Goal: Information Seeking & Learning: Check status

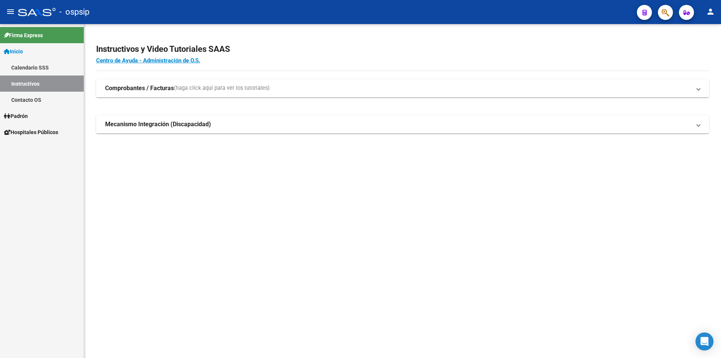
click at [26, 97] on link "Contacto OS" at bounding box center [42, 100] width 84 height 16
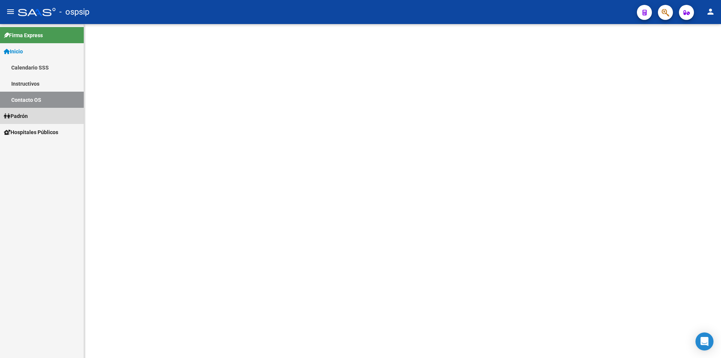
click at [21, 118] on span "Padrón" at bounding box center [16, 116] width 24 height 8
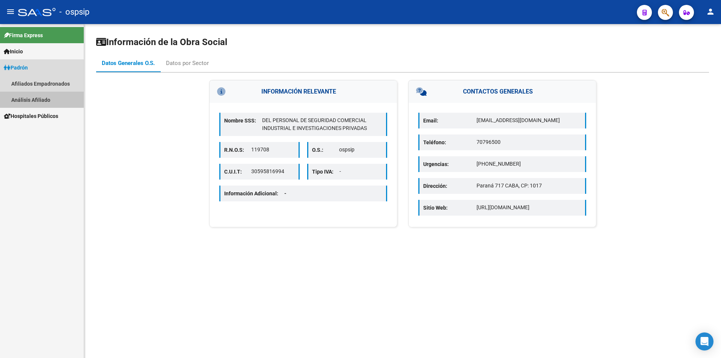
click at [42, 92] on link "Análisis Afiliado" at bounding box center [42, 100] width 84 height 16
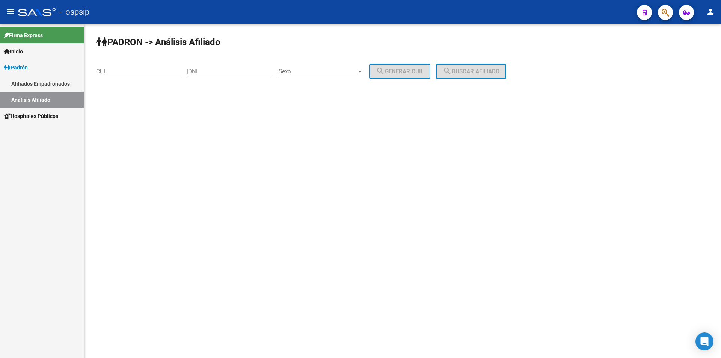
click at [237, 71] on input "DNI" at bounding box center [230, 71] width 85 height 7
click at [247, 72] on input "DNI" at bounding box center [230, 71] width 85 height 7
click at [301, 65] on div "Sexo Sexo" at bounding box center [321, 69] width 85 height 16
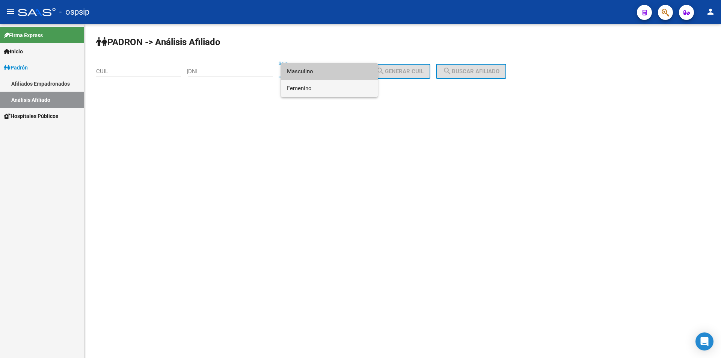
click at [307, 86] on span "Femenino" at bounding box center [329, 88] width 85 height 17
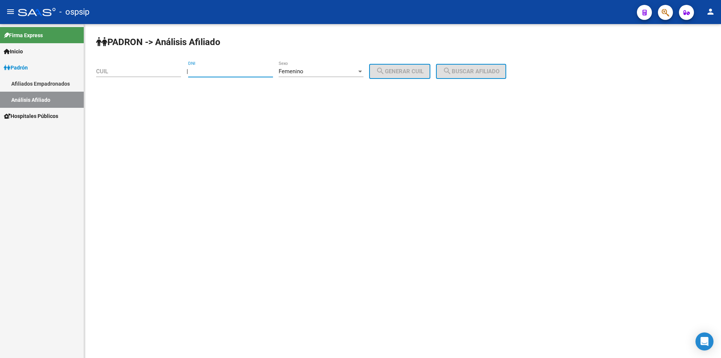
click at [252, 71] on input "DNI" at bounding box center [230, 71] width 85 height 7
type input "42643884"
click at [413, 67] on button "search Generar CUIL" at bounding box center [399, 71] width 61 height 15
type input "23-42643884-4"
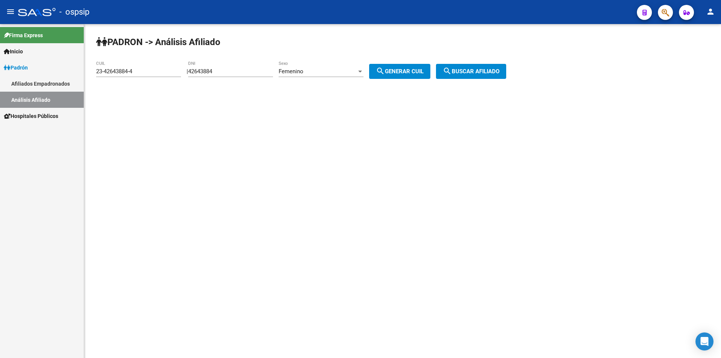
click at [482, 67] on button "search Buscar afiliado" at bounding box center [471, 71] width 70 height 15
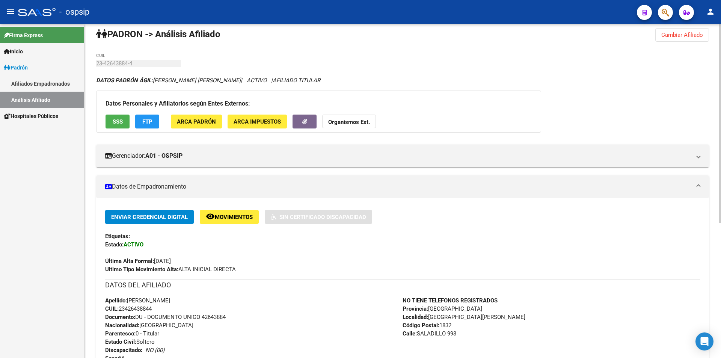
scroll to position [2, 0]
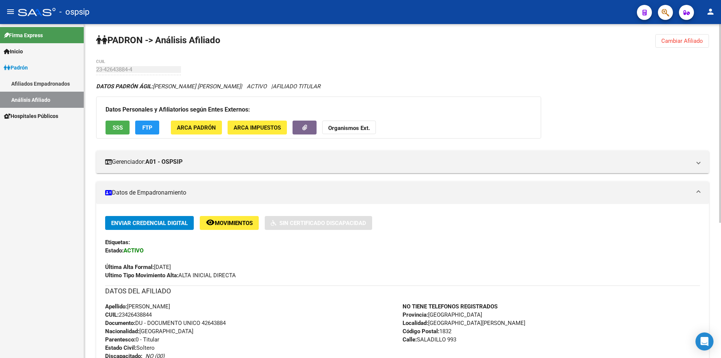
click at [696, 40] on span "Cambiar Afiliado" at bounding box center [683, 41] width 42 height 7
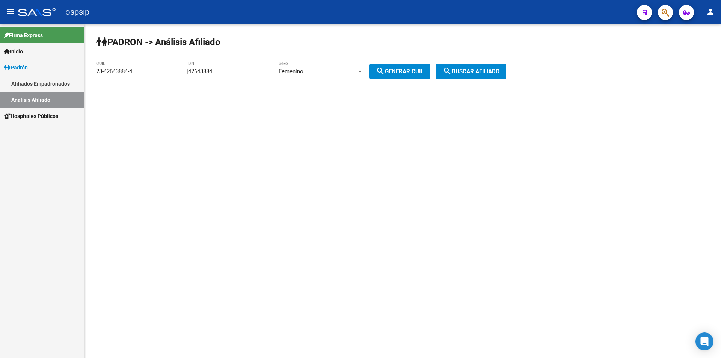
scroll to position [0, 0]
drag, startPoint x: 243, startPoint y: 70, endPoint x: 133, endPoint y: 48, distance: 112.3
click at [127, 56] on div "[PERSON_NAME] -> Análisis Afiliado 23-42643884-4 CUIL | 42643884 DNI Femenino S…" at bounding box center [402, 63] width 637 height 79
drag, startPoint x: 147, startPoint y: 77, endPoint x: 146, endPoint y: 71, distance: 5.4
click at [147, 74] on div "23-42643884-4 CUIL" at bounding box center [138, 69] width 85 height 16
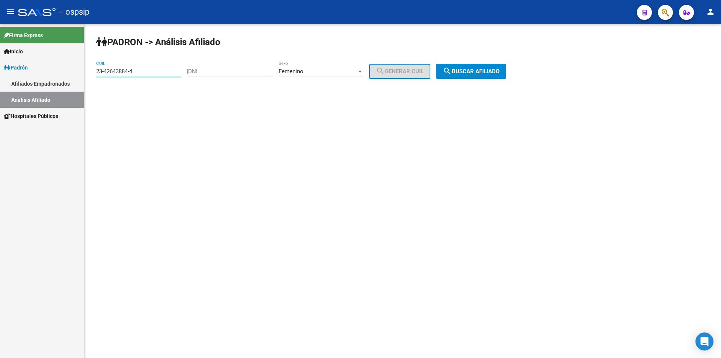
drag, startPoint x: 146, startPoint y: 71, endPoint x: 0, endPoint y: 73, distance: 146.2
click at [0, 73] on mat-sidenav-container "Firma Express Inicio Calendario SSS Instructivos Contacto OS [PERSON_NAME] Afil…" at bounding box center [360, 191] width 721 height 334
click at [241, 64] on div "DNI" at bounding box center [230, 69] width 85 height 16
click at [237, 69] on input "DNI" at bounding box center [230, 71] width 85 height 7
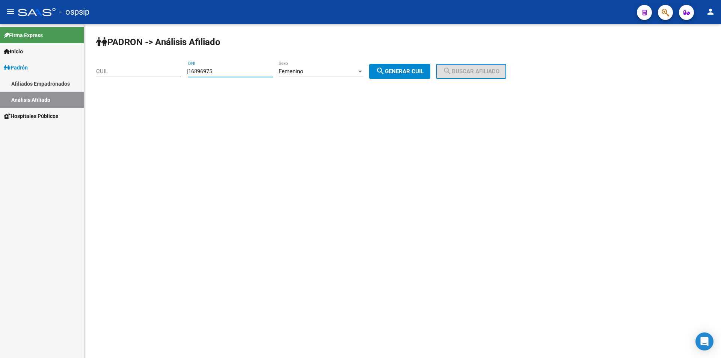
type input "16896975"
click at [424, 71] on span "search Generar CUIL" at bounding box center [400, 71] width 48 height 7
click at [474, 74] on span "search Buscar afiliado" at bounding box center [471, 71] width 57 height 7
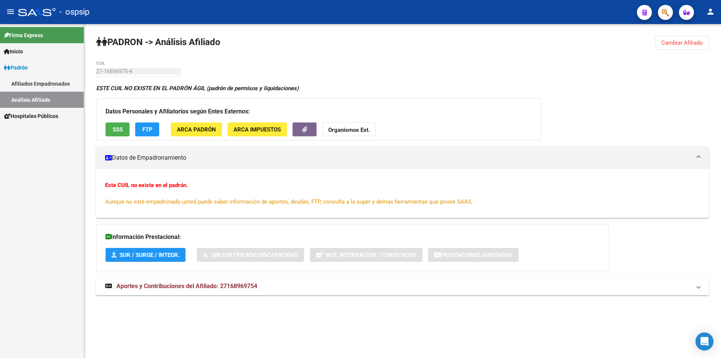
click at [674, 37] on button "Cambiar Afiliado" at bounding box center [683, 43] width 54 height 14
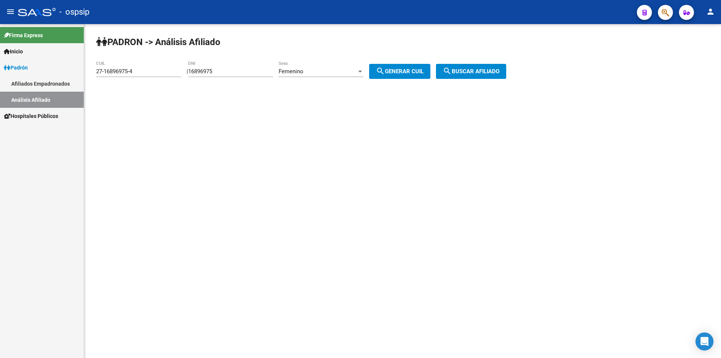
click at [331, 68] on div "Femenino" at bounding box center [318, 71] width 78 height 7
click at [328, 55] on span "Masculino" at bounding box center [329, 54] width 85 height 17
click at [400, 72] on span "search Generar CUIL" at bounding box center [400, 71] width 48 height 7
type input "23-16896975-9"
click at [475, 74] on span "search Buscar afiliado" at bounding box center [471, 71] width 57 height 7
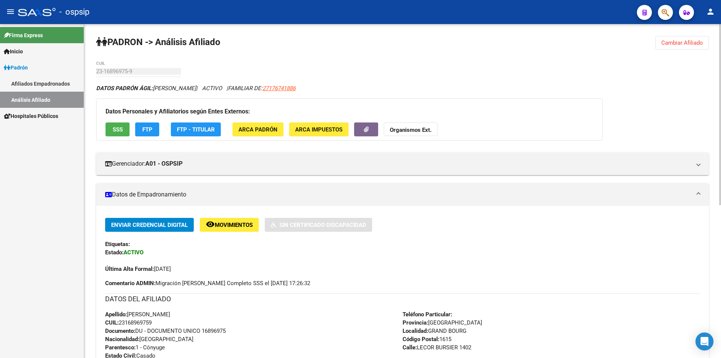
click at [456, 85] on div "DATOS [PERSON_NAME] ÁGIL: [PERSON_NAME] | ACTIVO | FAMILIAR DE: 27176741886" at bounding box center [402, 88] width 613 height 8
drag, startPoint x: 439, startPoint y: 83, endPoint x: 516, endPoint y: 76, distance: 77.7
click at [516, 76] on div "[PERSON_NAME] -> Análisis Afiliado Cambiar Afiliado 23-16896975-9 CUIL DATOS [P…" at bounding box center [402, 332] width 637 height 616
click at [442, 83] on div "[PERSON_NAME] -> Análisis Afiliado Cambiar Afiliado 23-16896975-9 CUIL DATOS [P…" at bounding box center [402, 332] width 637 height 616
click at [358, 62] on div "[PERSON_NAME] -> Análisis Afiliado Cambiar Afiliado 23-16896975-9 CUIL DATOS [P…" at bounding box center [402, 332] width 637 height 616
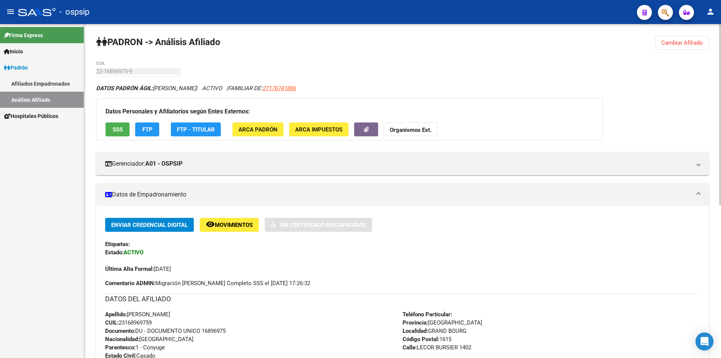
drag, startPoint x: 271, startPoint y: 60, endPoint x: 400, endPoint y: 59, distance: 128.9
click at [398, 59] on div "[PERSON_NAME] -> Análisis Afiliado Cambiar Afiliado 23-16896975-9 CUIL DATOS [P…" at bounding box center [402, 332] width 637 height 616
click at [403, 58] on div "[PERSON_NAME] -> Análisis Afiliado Cambiar Afiliado 23-16896975-9 CUIL DATOS [P…" at bounding box center [402, 332] width 637 height 616
click at [395, 77] on div "[PERSON_NAME] -> Análisis Afiliado Cambiar Afiliado 23-16896975-9 CUIL DATOS [P…" at bounding box center [402, 332] width 637 height 616
click at [679, 41] on span "Cambiar Afiliado" at bounding box center [683, 42] width 42 height 7
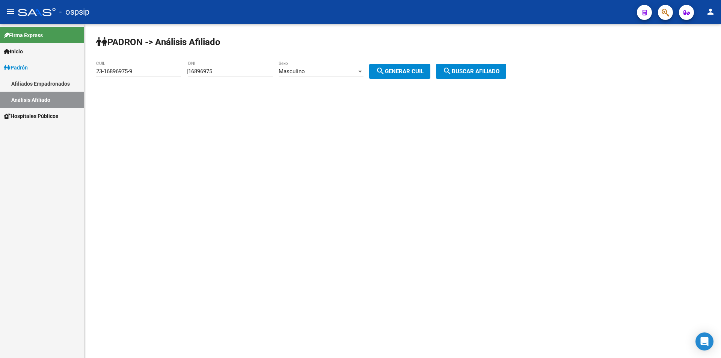
click at [315, 71] on div "Masculino" at bounding box center [318, 71] width 78 height 7
click at [247, 69] on div at bounding box center [360, 179] width 721 height 358
drag, startPoint x: 231, startPoint y: 70, endPoint x: 162, endPoint y: 80, distance: 69.8
click at [162, 75] on app-analisis-afiliado "[PERSON_NAME] -> Análisis Afiliado 23-16896975-9 CUIL | 16896975 DNI Masculino …" at bounding box center [304, 71] width 416 height 7
drag, startPoint x: 147, startPoint y: 70, endPoint x: 138, endPoint y: 71, distance: 9.2
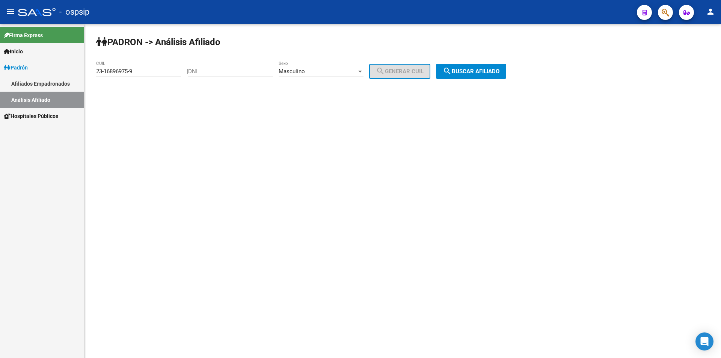
click at [140, 71] on div "23-16896975-9 CUIL" at bounding box center [138, 69] width 85 height 16
drag, startPoint x: 124, startPoint y: 74, endPoint x: 19, endPoint y: 87, distance: 105.7
click at [22, 87] on mat-sidenav-container "Firma Express Inicio Calendario SSS Instructivos Contacto OS [PERSON_NAME] Afil…" at bounding box center [360, 191] width 721 height 334
type input "56-192695"
drag, startPoint x: 133, startPoint y: 70, endPoint x: 46, endPoint y: 76, distance: 87.4
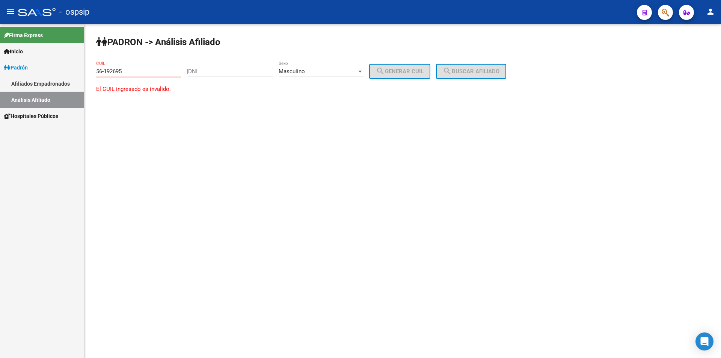
click at [47, 76] on mat-sidenav-container "Firma Express Inicio Calendario SSS Instructivos Contacto OS [PERSON_NAME] Afil…" at bounding box center [360, 191] width 721 height 334
click at [251, 70] on input "DNI" at bounding box center [230, 71] width 85 height 7
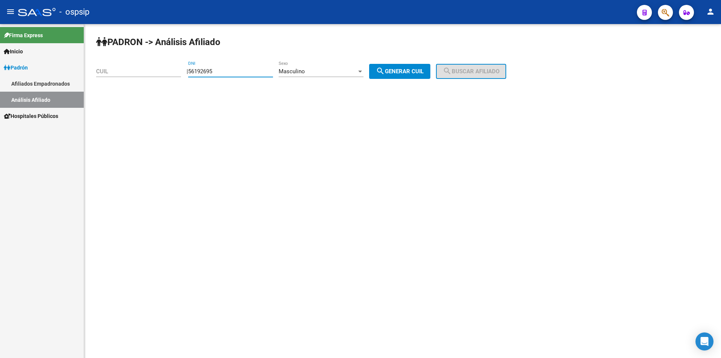
type input "56192695"
click at [338, 70] on div "Masculino" at bounding box center [318, 71] width 78 height 7
click at [348, 136] on div at bounding box center [360, 179] width 721 height 358
click at [344, 66] on div "Masculino Sexo" at bounding box center [321, 69] width 85 height 16
click at [345, 70] on span "Masculino" at bounding box center [329, 71] width 85 height 17
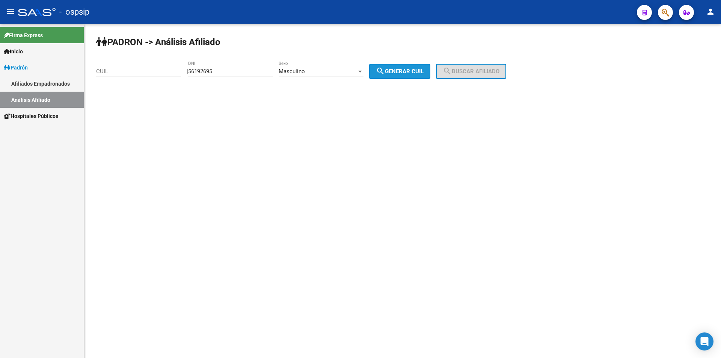
click at [399, 69] on span "search Generar CUIL" at bounding box center [400, 71] width 48 height 7
type input "20-56192695-7"
click at [465, 68] on span "search Buscar afiliado" at bounding box center [471, 71] width 57 height 7
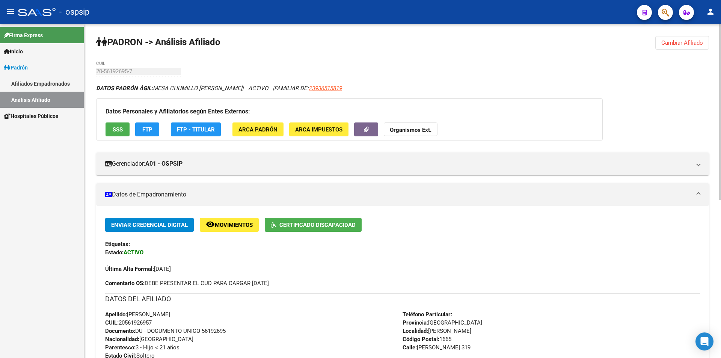
click at [271, 64] on div "[PERSON_NAME] -> Análisis Afiliado Cambiar Afiliado 20-56192695-7 CUIL DATOS [P…" at bounding box center [402, 341] width 637 height 635
click at [692, 45] on span "Cambiar Afiliado" at bounding box center [683, 42] width 42 height 7
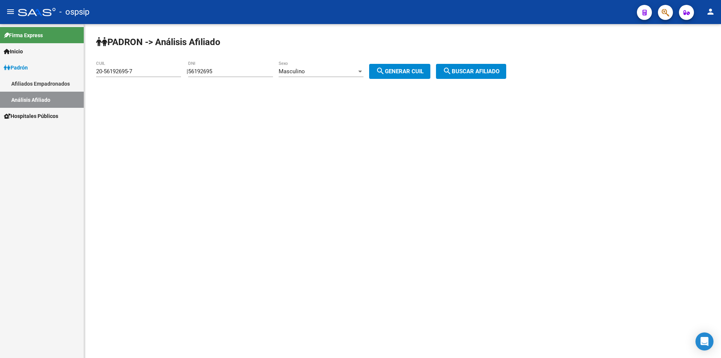
click at [402, 71] on span "search Generar CUIL" at bounding box center [400, 71] width 48 height 7
click at [496, 68] on span "search Buscar afiliado" at bounding box center [471, 71] width 57 height 7
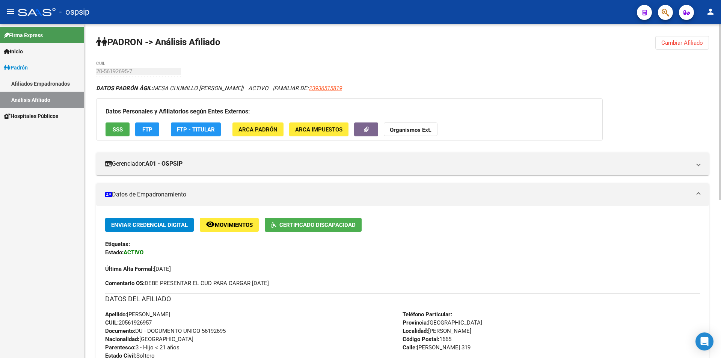
click at [235, 68] on div "[PERSON_NAME] -> Análisis Afiliado Cambiar Afiliado 20-56192695-7 CUIL DATOS [P…" at bounding box center [402, 341] width 637 height 635
click at [704, 39] on button "Cambiar Afiliado" at bounding box center [683, 43] width 54 height 14
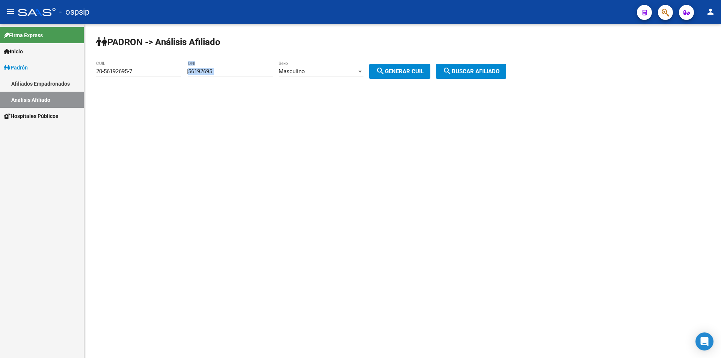
drag, startPoint x: 242, startPoint y: 68, endPoint x: 213, endPoint y: 74, distance: 29.6
click at [207, 77] on div "56192695 DNI" at bounding box center [230, 72] width 85 height 23
click at [229, 71] on input "56192695" at bounding box center [230, 71] width 85 height 7
drag, startPoint x: 231, startPoint y: 71, endPoint x: 142, endPoint y: 72, distance: 89.4
click at [142, 72] on app-analisis-afiliado "[PERSON_NAME] -> Análisis Afiliado 20-56192695-7 CUIL | 56192695 DNI Masculino …" at bounding box center [304, 71] width 416 height 7
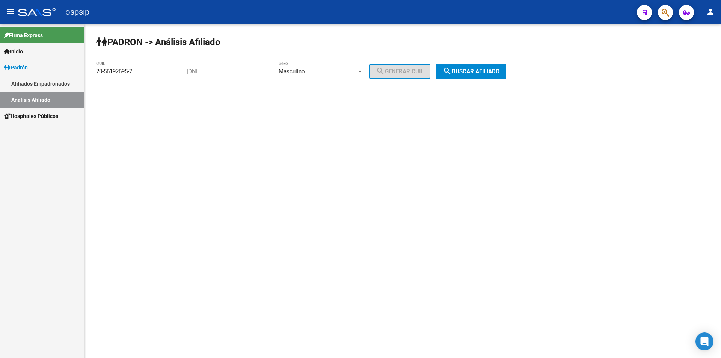
drag, startPoint x: 135, startPoint y: 67, endPoint x: 143, endPoint y: 69, distance: 8.0
click at [136, 67] on div "20-56192695-7 CUIL" at bounding box center [138, 69] width 85 height 16
drag, startPoint x: 145, startPoint y: 71, endPoint x: 77, endPoint y: 73, distance: 68.4
click at [77, 72] on mat-sidenav-container "Firma Express Inicio Calendario SSS Instructivos Contacto OS [PERSON_NAME] Afil…" at bounding box center [360, 191] width 721 height 334
click at [227, 71] on input "DNI" at bounding box center [230, 71] width 85 height 7
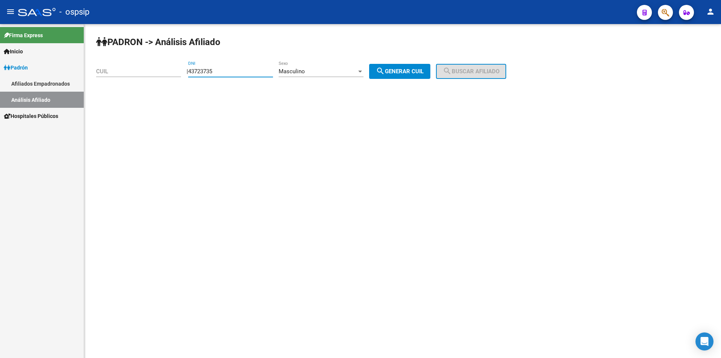
type input "43723735"
click at [405, 68] on button "search Generar CUIL" at bounding box center [399, 71] width 61 height 15
type input "20-43723735-3"
click at [452, 67] on mat-icon "search" at bounding box center [447, 71] width 9 height 9
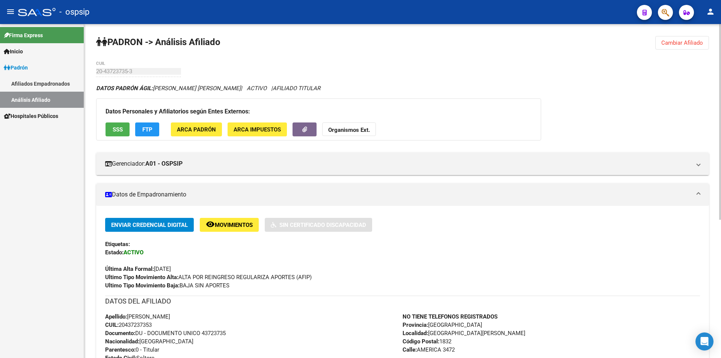
click at [648, 75] on div "[PERSON_NAME] -> Análisis Afiliado Cambiar Afiliado 20-43723735-3 CUIL DATOS [P…" at bounding box center [402, 309] width 637 height 570
click at [700, 36] on button "Cambiar Afiliado" at bounding box center [683, 43] width 54 height 14
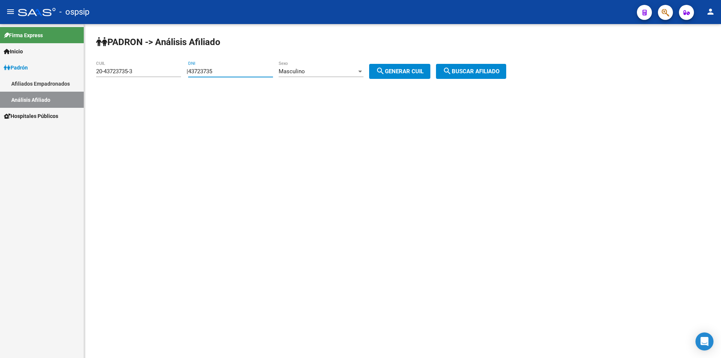
drag, startPoint x: 243, startPoint y: 72, endPoint x: 113, endPoint y: 76, distance: 129.7
click at [149, 75] on app-analisis-afiliado "[PERSON_NAME] -> Análisis Afiliado 20-43723735-3 CUIL | 43723735 DNI Masculino …" at bounding box center [304, 71] width 416 height 7
drag, startPoint x: 144, startPoint y: 73, endPoint x: 69, endPoint y: 71, distance: 74.4
click at [65, 72] on mat-sidenav-container "Firma Express Inicio Calendario SSS Instructivos Contacto OS [PERSON_NAME] Afil…" at bounding box center [360, 191] width 721 height 334
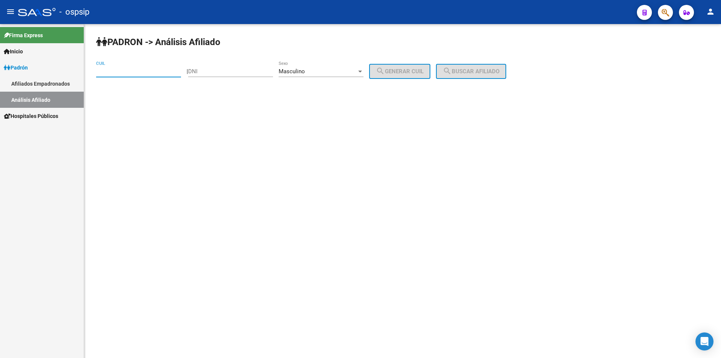
click at [232, 65] on div "DNI" at bounding box center [230, 69] width 85 height 16
click at [216, 73] on input "DNI" at bounding box center [230, 71] width 85 height 7
type input "24824736"
click at [424, 73] on span "search Generar CUIL" at bounding box center [400, 71] width 48 height 7
type input "20-24824736-4"
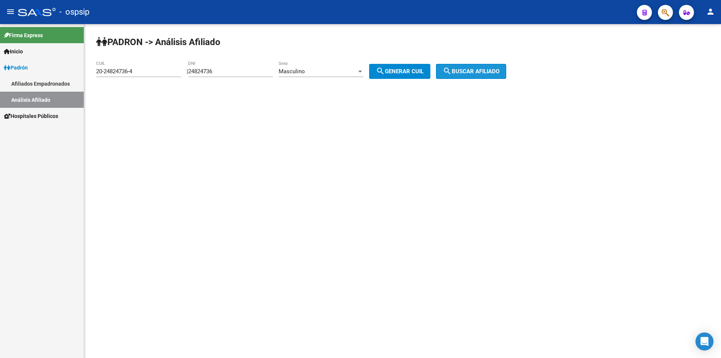
click at [475, 66] on button "search Buscar afiliado" at bounding box center [471, 71] width 70 height 15
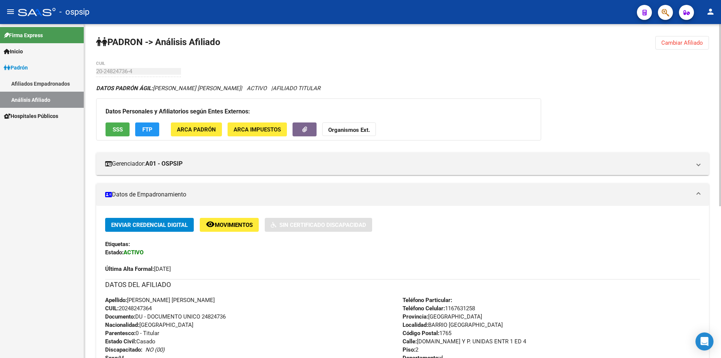
click at [695, 42] on span "Cambiar Afiliado" at bounding box center [683, 42] width 42 height 7
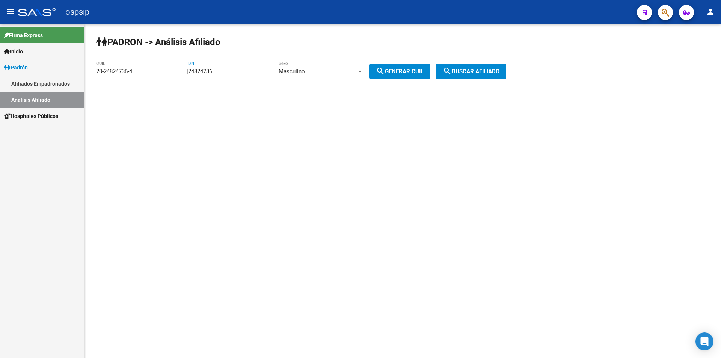
drag, startPoint x: 234, startPoint y: 71, endPoint x: 88, endPoint y: 73, distance: 146.5
click at [88, 73] on div "[PERSON_NAME] -> Análisis Afiliado 20-24824736-4 CUIL | 24824736 DNI Masculino …" at bounding box center [402, 63] width 637 height 79
drag, startPoint x: 132, startPoint y: 77, endPoint x: 0, endPoint y: 77, distance: 132.3
click at [0, 77] on mat-sidenav-container "Firma Express Inicio Calendario SSS Instructivos Contacto OS [PERSON_NAME] Afil…" at bounding box center [360, 191] width 721 height 334
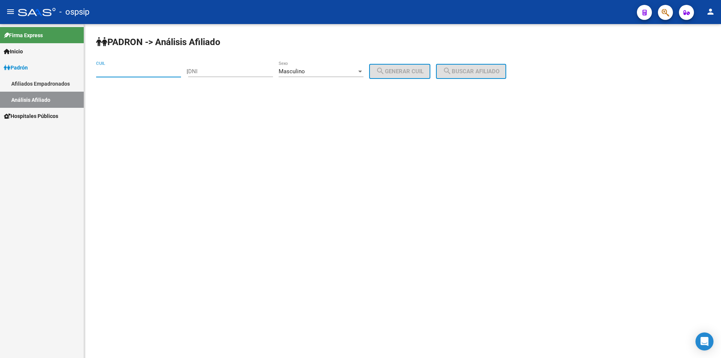
click at [219, 74] on input "DNI" at bounding box center [230, 71] width 85 height 7
type input "20142416"
click at [414, 70] on span "search Generar CUIL" at bounding box center [400, 71] width 48 height 7
type input "20-20142416-0"
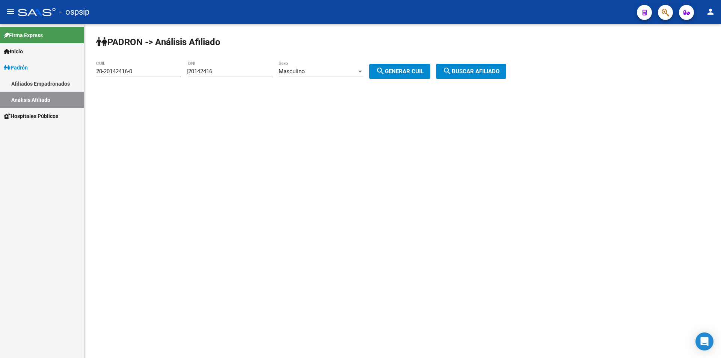
click at [480, 67] on button "search Buscar afiliado" at bounding box center [471, 71] width 70 height 15
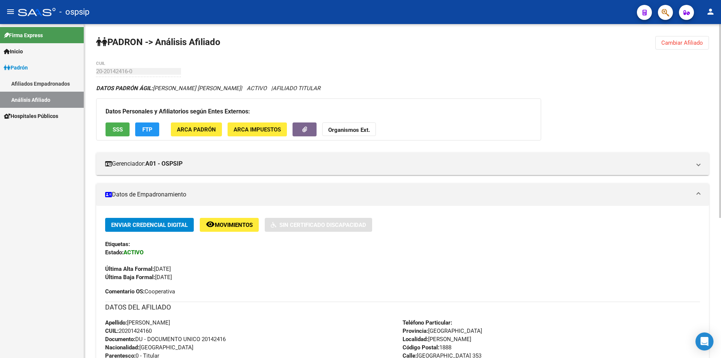
click at [695, 39] on button "Cambiar Afiliado" at bounding box center [683, 43] width 54 height 14
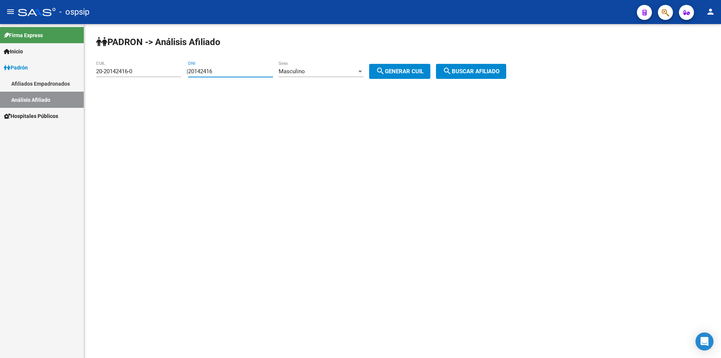
drag, startPoint x: 224, startPoint y: 68, endPoint x: 38, endPoint y: 63, distance: 185.3
click at [34, 63] on mat-sidenav-container "Firma Express Inicio Calendario SSS Instructivos Contacto OS [PERSON_NAME] Afil…" at bounding box center [360, 191] width 721 height 334
drag, startPoint x: 144, startPoint y: 69, endPoint x: 4, endPoint y: 73, distance: 140.2
click at [0, 73] on mat-sidenav-container "Firma Express Inicio Calendario SSS Instructivos Contacto OS [PERSON_NAME] Afil…" at bounding box center [360, 191] width 721 height 334
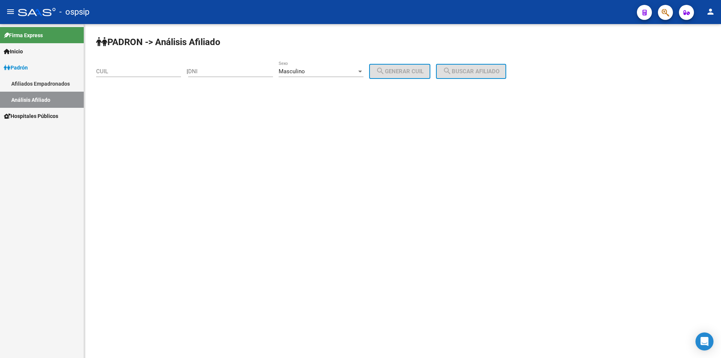
click at [233, 75] on div "DNI" at bounding box center [230, 69] width 85 height 16
click at [234, 72] on input "DNI" at bounding box center [230, 71] width 85 height 7
type input "38059297"
click at [405, 70] on span "search Generar CUIL" at bounding box center [400, 71] width 48 height 7
type input "20-38059297-6"
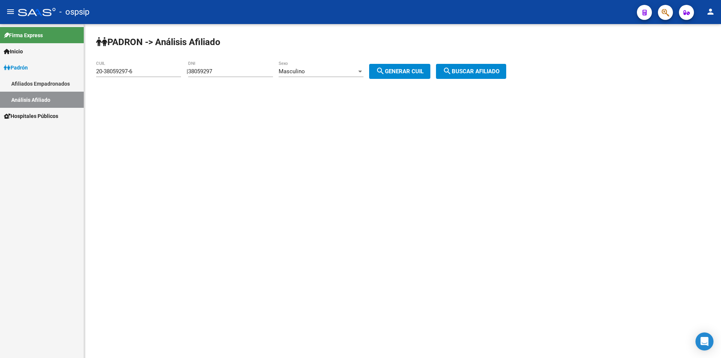
click at [484, 70] on span "search Buscar afiliado" at bounding box center [471, 71] width 57 height 7
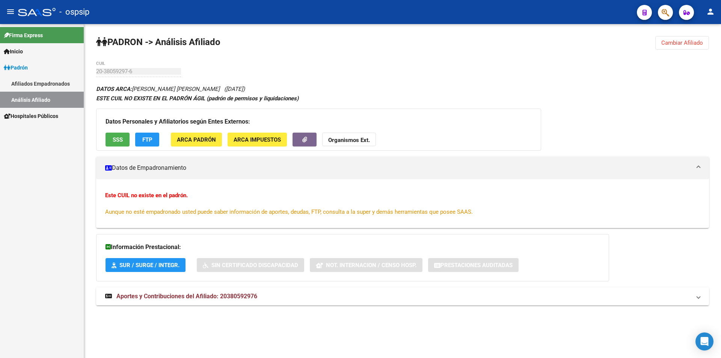
click at [46, 170] on div "Firma Express Inicio Calendario SSS Instructivos Contacto OS Padrón Afiliados E…" at bounding box center [42, 191] width 84 height 334
drag, startPoint x: 244, startPoint y: 88, endPoint x: 236, endPoint y: 89, distance: 8.0
click at [236, 89] on div "DATOS ARCA: [PERSON_NAME] [PERSON_NAME] ([DATE]) ESTE CUIL NO EXISTE EN EL [PER…" at bounding box center [402, 199] width 613 height 230
click at [240, 88] on div "DATOS ARCA: [PERSON_NAME] [PERSON_NAME] ([DATE]) ESTE CUIL NO EXISTE EN EL [PER…" at bounding box center [402, 199] width 613 height 230
click at [238, 88] on span "([DATE])" at bounding box center [234, 89] width 21 height 7
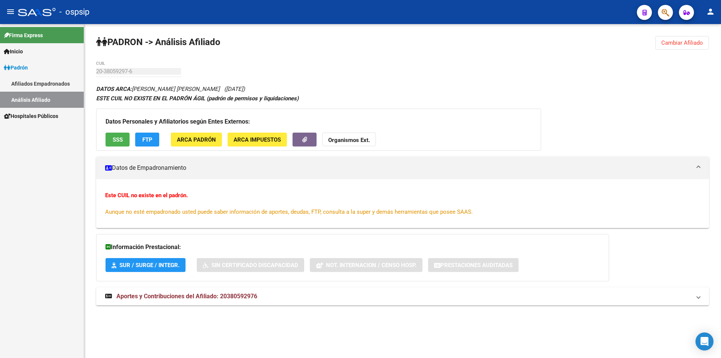
drag, startPoint x: 140, startPoint y: 89, endPoint x: 255, endPoint y: 87, distance: 115.7
click at [255, 87] on div "DATOS ARCA: [PERSON_NAME] [PERSON_NAME] ([DATE]) ESTE CUIL NO EXISTE EN EL [PER…" at bounding box center [402, 199] width 613 height 230
click at [270, 86] on div "DATOS ARCA: [PERSON_NAME] [PERSON_NAME] ([DATE]) ESTE CUIL NO EXISTE EN EL [PER…" at bounding box center [402, 199] width 613 height 230
click at [689, 42] on span "Cambiar Afiliado" at bounding box center [683, 42] width 42 height 7
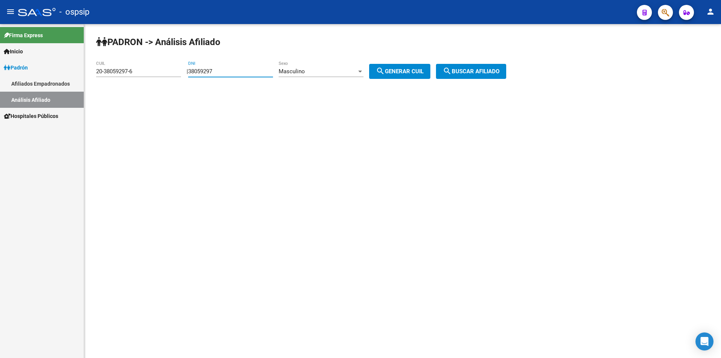
drag, startPoint x: 241, startPoint y: 69, endPoint x: 145, endPoint y: 76, distance: 95.7
click at [145, 75] on app-analisis-afiliado "[PERSON_NAME] -> Análisis Afiliado 20-38059297-6 CUIL | 38059297 DNI Masculino …" at bounding box center [304, 71] width 416 height 7
drag, startPoint x: 151, startPoint y: 73, endPoint x: 22, endPoint y: 79, distance: 128.7
click at [22, 79] on mat-sidenav-container "Firma Express Inicio Calendario SSS Instructivos Contacto OS [PERSON_NAME] Afil…" at bounding box center [360, 191] width 721 height 334
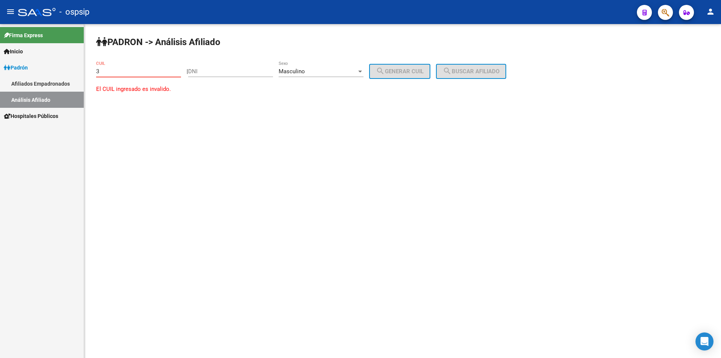
type input "32"
drag, startPoint x: 110, startPoint y: 69, endPoint x: 59, endPoint y: 70, distance: 51.9
click at [59, 70] on mat-sidenav-container "Firma Express Inicio Calendario SSS Instructivos Contacto OS [PERSON_NAME] Afil…" at bounding box center [360, 191] width 721 height 334
drag, startPoint x: 245, startPoint y: 71, endPoint x: 256, endPoint y: 71, distance: 10.5
click at [245, 71] on input "DNI" at bounding box center [230, 71] width 85 height 7
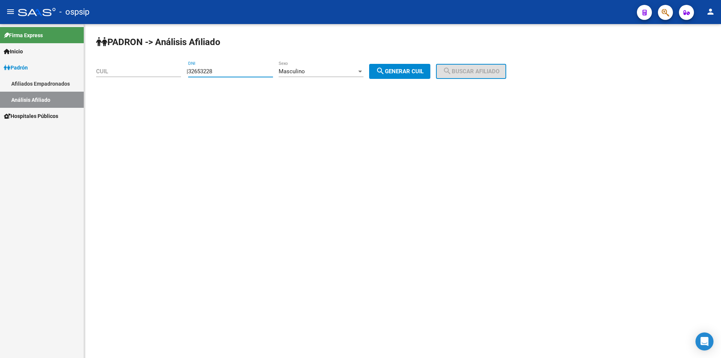
type input "32653228"
click at [385, 74] on mat-icon "search" at bounding box center [380, 71] width 9 height 9
click at [473, 67] on button "search Buscar afiliado" at bounding box center [471, 71] width 70 height 15
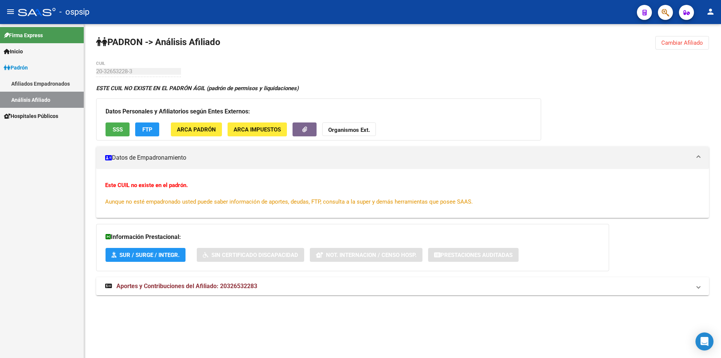
click at [676, 45] on span "Cambiar Afiliado" at bounding box center [683, 42] width 42 height 7
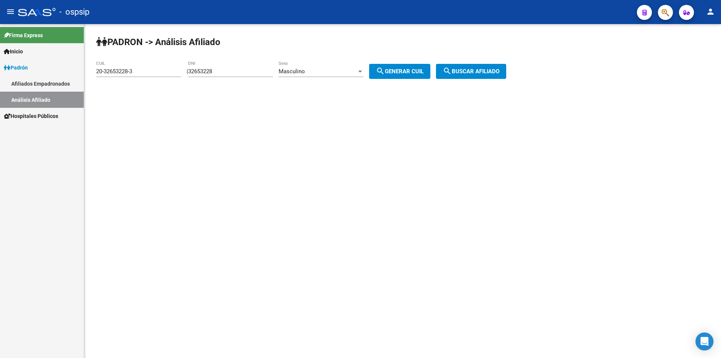
click at [319, 68] on div "Masculino" at bounding box center [318, 71] width 78 height 7
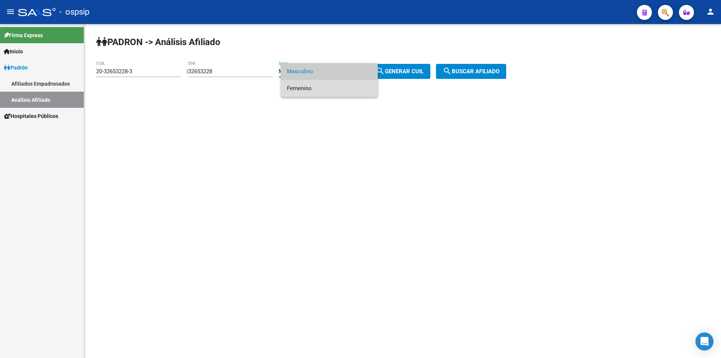
click at [310, 92] on span "Femenino" at bounding box center [329, 88] width 85 height 17
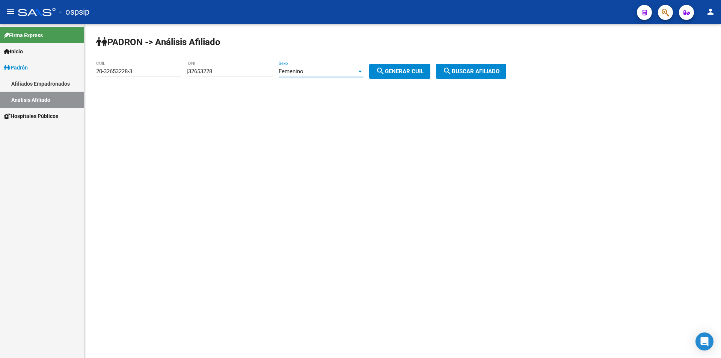
click at [408, 69] on span "search Generar CUIL" at bounding box center [400, 71] width 48 height 7
type input "27-32653228-8"
click at [497, 74] on span "search Buscar afiliado" at bounding box center [471, 71] width 57 height 7
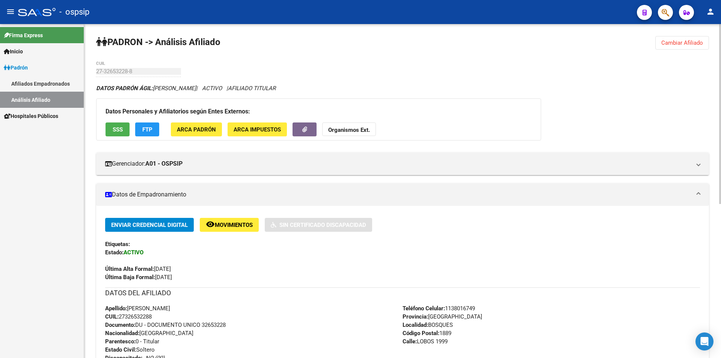
click at [683, 47] on button "Cambiar Afiliado" at bounding box center [683, 43] width 54 height 14
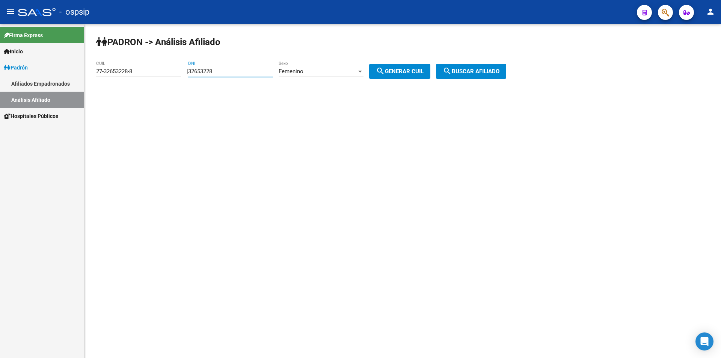
drag, startPoint x: 262, startPoint y: 71, endPoint x: 202, endPoint y: 76, distance: 59.6
click at [202, 76] on div "32653228 DNI" at bounding box center [230, 69] width 85 height 16
type input "3"
click at [353, 73] on div "Femenino" at bounding box center [318, 71] width 78 height 7
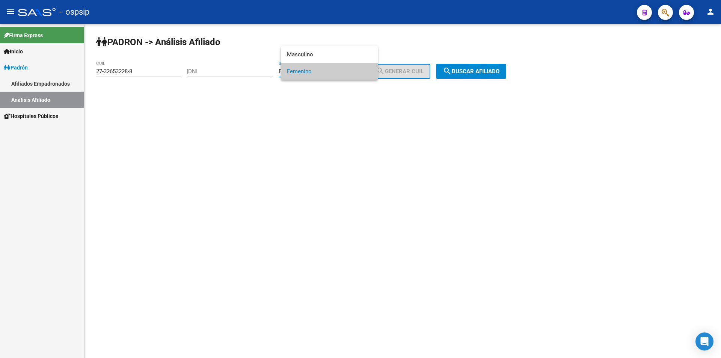
click at [233, 72] on div at bounding box center [360, 179] width 721 height 358
drag, startPoint x: 159, startPoint y: 70, endPoint x: 41, endPoint y: 66, distance: 118.8
click at [41, 66] on mat-sidenav-container "Firma Express Inicio Calendario SSS Instructivos Contacto OS [PERSON_NAME] Afil…" at bounding box center [360, 191] width 721 height 334
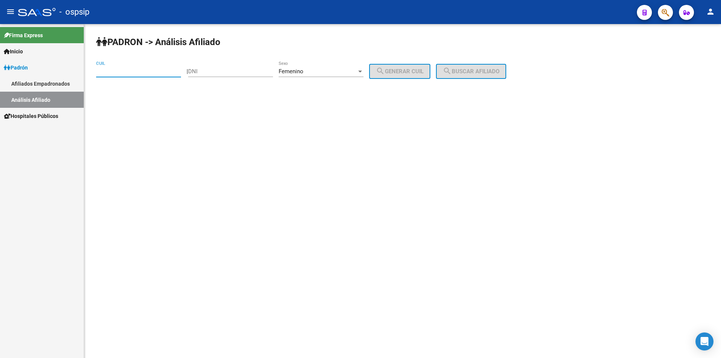
click at [225, 74] on input "DNI" at bounding box center [230, 71] width 85 height 7
type input "24906092"
click at [419, 67] on button "search Generar CUIL" at bounding box center [399, 71] width 61 height 15
type input "27-24906092-0"
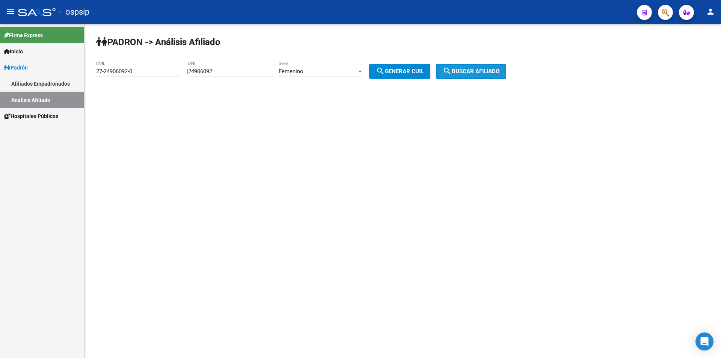
click at [479, 74] on span "search Buscar afiliado" at bounding box center [471, 71] width 57 height 7
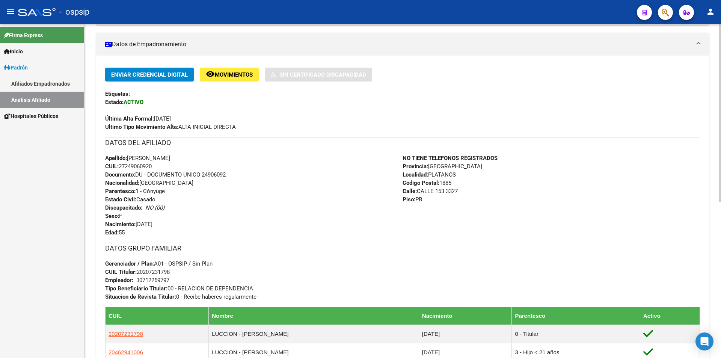
scroll to position [188, 0]
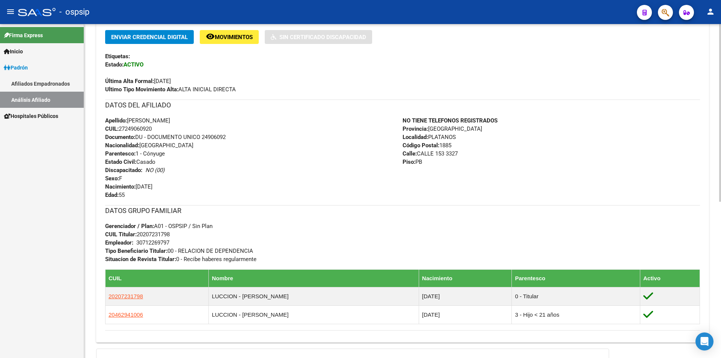
drag, startPoint x: 493, startPoint y: 183, endPoint x: 98, endPoint y: 111, distance: 402.1
click at [98, 111] on div "Enviar Credencial Digital remove_red_eye Movimientos Sin Certificado Discapacid…" at bounding box center [402, 183] width 613 height 307
click at [6, 233] on div "Firma Express Inicio Calendario SSS Instructivos Contacto OS Padrón Afiliados E…" at bounding box center [42, 191] width 84 height 334
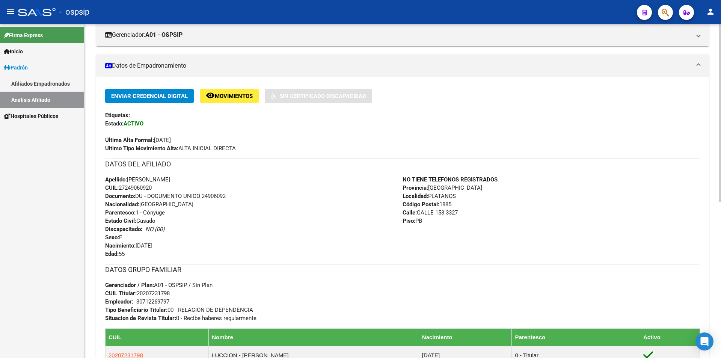
scroll to position [0, 0]
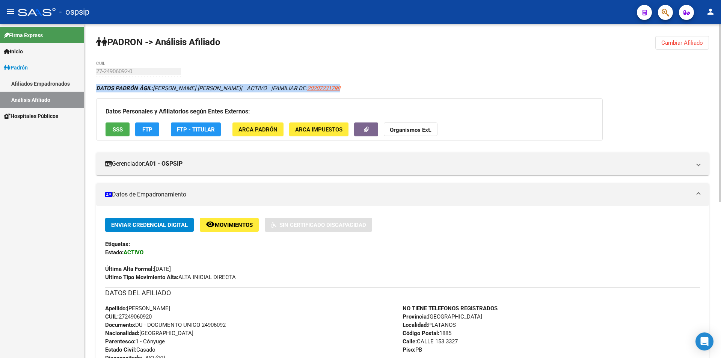
drag, startPoint x: 500, startPoint y: 64, endPoint x: 605, endPoint y: 88, distance: 107.6
click at [603, 88] on div "[PERSON_NAME] -> Análisis Afiliado Cambiar Afiliado 27-24906092-0 CUIL DATOS [P…" at bounding box center [402, 338] width 637 height 628
click at [274, 85] on span "FAMILIAR DE: 20207231798" at bounding box center [307, 88] width 68 height 7
click at [339, 81] on div "[PERSON_NAME] -> Análisis Afiliado Cambiar Afiliado 27-24906092-0 CUIL DATOS [P…" at bounding box center [402, 338] width 637 height 628
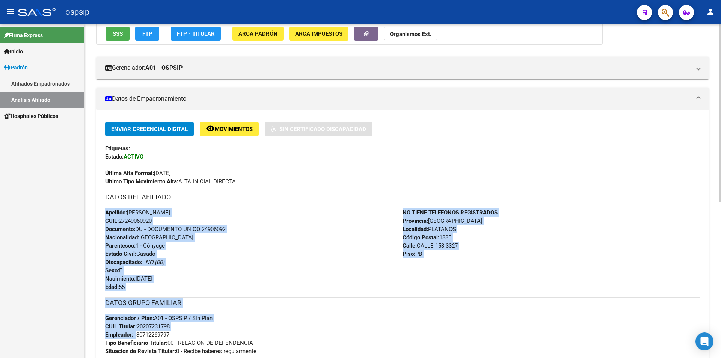
scroll to position [113, 0]
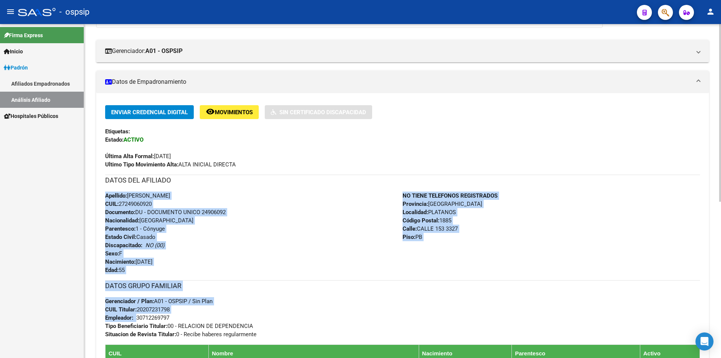
drag, startPoint x: 104, startPoint y: 308, endPoint x: 264, endPoint y: 332, distance: 161.9
click at [266, 334] on div "Enviar Credencial Digital remove_red_eye Movimientos Sin Certificado Discapacid…" at bounding box center [402, 258] width 613 height 307
click at [312, 259] on div "Apellido: [PERSON_NAME] CUIL: 27249060920 Documento: DU - DOCUMENTO UNICO 24906…" at bounding box center [254, 233] width 298 height 83
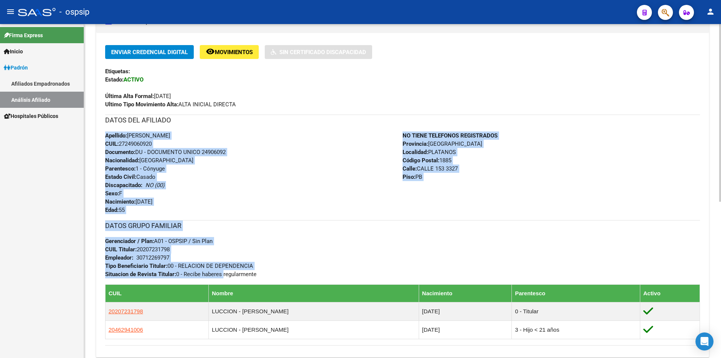
scroll to position [188, 0]
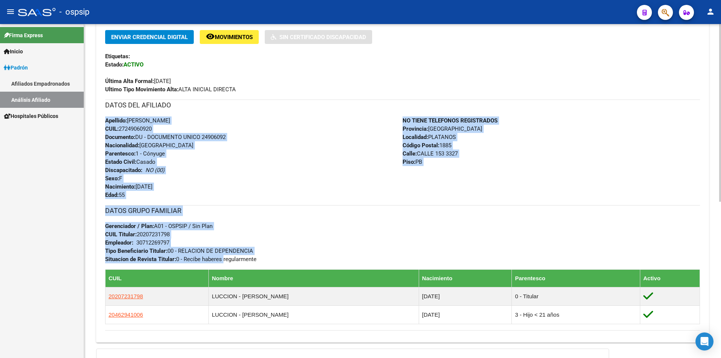
drag, startPoint x: 107, startPoint y: 192, endPoint x: 269, endPoint y: 259, distance: 175.2
click at [269, 259] on div "Enviar Credencial Digital remove_red_eye Movimientos Sin Certificado Discapacid…" at bounding box center [402, 180] width 595 height 301
click at [338, 163] on div "Apellido: [PERSON_NAME] CUIL: 27249060920 Documento: DU - DOCUMENTO UNICO 24906…" at bounding box center [254, 157] width 298 height 83
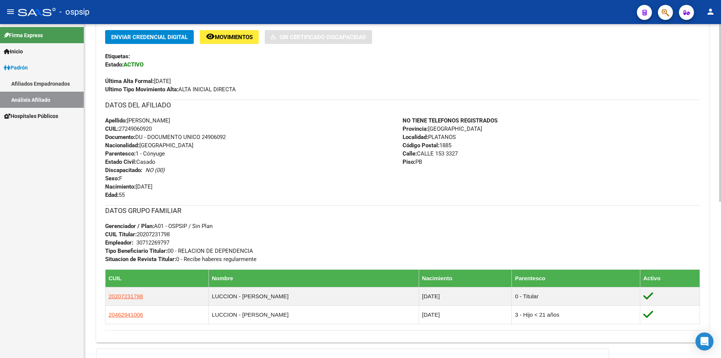
drag, startPoint x: 106, startPoint y: 120, endPoint x: 266, endPoint y: 259, distance: 211.7
click at [264, 259] on div "Enviar Credencial Digital remove_red_eye Movimientos Sin Certificado Discapacid…" at bounding box center [402, 180] width 595 height 301
drag, startPoint x: 426, startPoint y: 124, endPoint x: 358, endPoint y: 165, distance: 78.7
click at [358, 165] on div "Apellido: [PERSON_NAME] CUIL: 27249060920 Documento: DU - DOCUMENTO UNICO 24906…" at bounding box center [254, 157] width 298 height 83
click at [107, 119] on strong "Apellido:" at bounding box center [116, 120] width 22 height 7
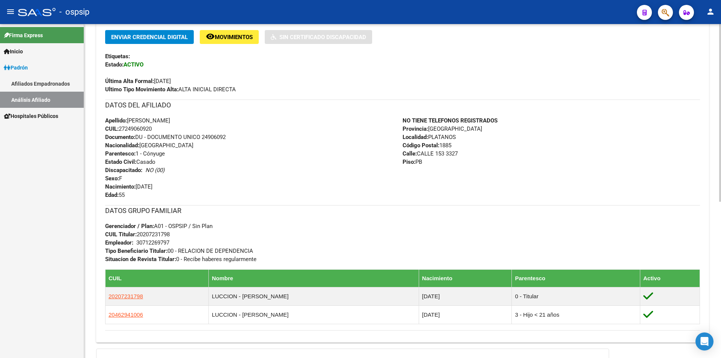
drag, startPoint x: 105, startPoint y: 118, endPoint x: 358, endPoint y: 257, distance: 288.7
click at [358, 257] on div "Enviar Credencial Digital remove_red_eye Movimientos Sin Certificado Discapacid…" at bounding box center [402, 180] width 595 height 301
click at [347, 181] on div "Apellido: [PERSON_NAME] CUIL: 27249060920 Documento: DU - DOCUMENTO UNICO 24906…" at bounding box center [254, 157] width 298 height 83
click at [217, 112] on div "DATOS DEL AFILIADO" at bounding box center [402, 108] width 595 height 17
drag, startPoint x: 107, startPoint y: 120, endPoint x: 276, endPoint y: 121, distance: 168.3
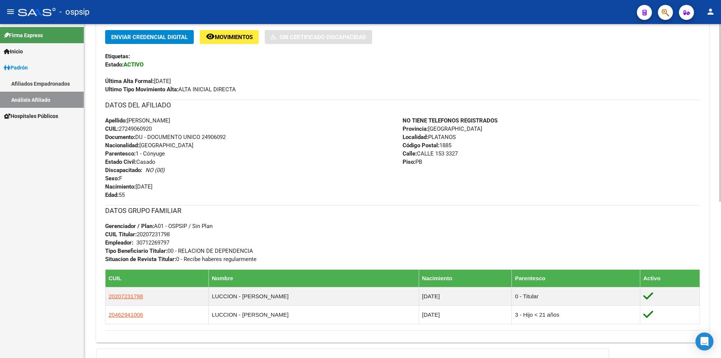
click at [276, 121] on div "Apellido: [PERSON_NAME] CUIL: 27249060920 Documento: DU - DOCUMENTO UNICO 24906…" at bounding box center [254, 157] width 298 height 83
click at [276, 120] on div "Apellido: [PERSON_NAME] CUIL: 27249060920 Documento: DU - DOCUMENTO UNICO 24906…" at bounding box center [254, 157] width 298 height 83
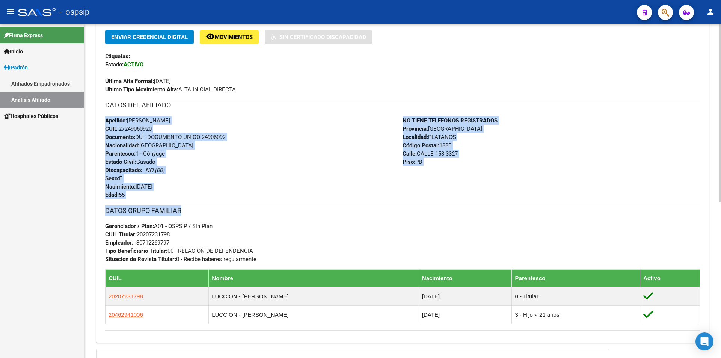
drag, startPoint x: 101, startPoint y: 119, endPoint x: 474, endPoint y: 211, distance: 383.8
click at [475, 213] on div "Enviar Credencial Digital remove_red_eye Movimientos Sin Certificado Discapacid…" at bounding box center [402, 183] width 613 height 307
click at [473, 211] on h3 "DATOS GRUPO FAMILIAR" at bounding box center [402, 211] width 595 height 11
click at [320, 186] on div "Apellido: [PERSON_NAME] CUIL: 27249060920 Documento: DU - DOCUMENTO UNICO 24906…" at bounding box center [254, 157] width 298 height 83
click at [230, 175] on div "Apellido: [PERSON_NAME] CUIL: 27249060920 Documento: DU - DOCUMENTO UNICO 24906…" at bounding box center [254, 157] width 298 height 83
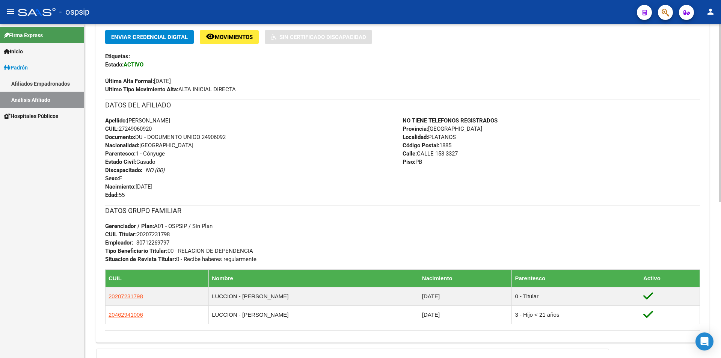
click at [174, 173] on div "Apellido: [PERSON_NAME] CUIL: 27249060920 Documento: DU - DOCUMENTO UNICO 24906…" at bounding box center [254, 157] width 298 height 83
drag, startPoint x: 168, startPoint y: 192, endPoint x: 104, endPoint y: 120, distance: 96.9
click at [104, 120] on div "Enviar Credencial Digital remove_red_eye Movimientos Sin Certificado Discapacid…" at bounding box center [402, 183] width 613 height 307
drag, startPoint x: 413, startPoint y: 214, endPoint x: 408, endPoint y: 217, distance: 6.3
click at [412, 216] on div "DATOS GRUPO FAMILIAR Gerenciador / Plan: A01 - OSPSIP / Sin Plan CUIL Titular: …" at bounding box center [402, 234] width 595 height 58
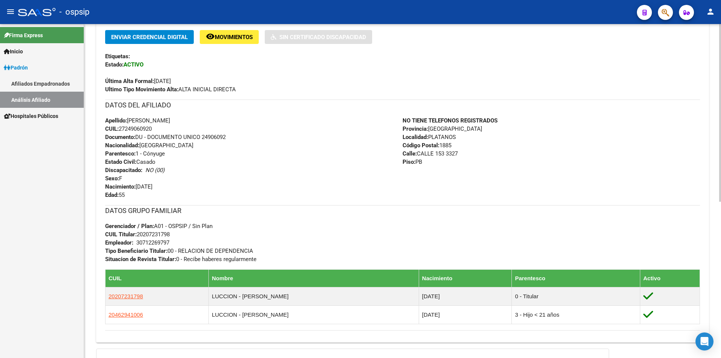
scroll to position [0, 0]
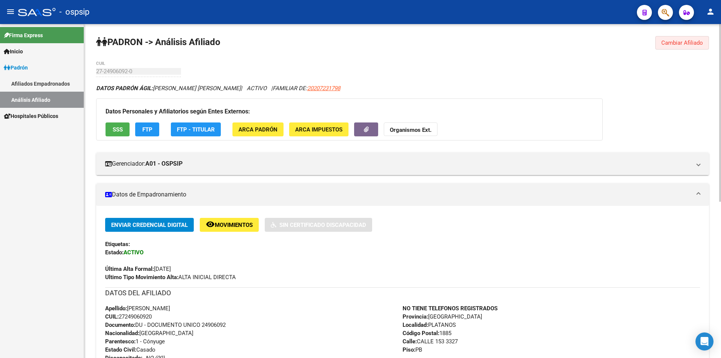
click at [685, 44] on span "Cambiar Afiliado" at bounding box center [683, 42] width 42 height 7
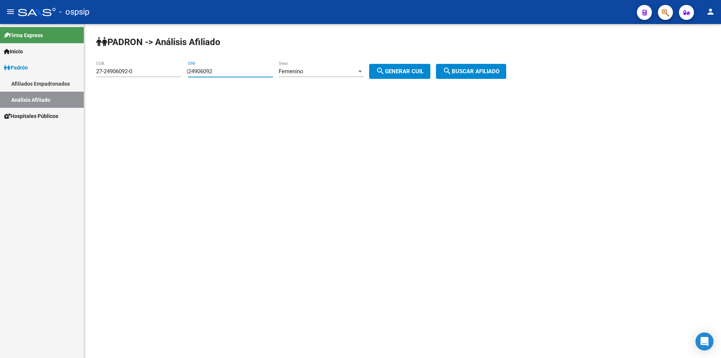
drag, startPoint x: 255, startPoint y: 70, endPoint x: 159, endPoint y: 44, distance: 99.4
click at [163, 55] on div "[PERSON_NAME] -> Análisis Afiliado 27-24906092-0 CUIL | 24906092 DNI Femenino S…" at bounding box center [402, 63] width 637 height 79
drag, startPoint x: 163, startPoint y: 74, endPoint x: 44, endPoint y: 77, distance: 119.1
click at [45, 78] on mat-sidenav-container "Firma Express Inicio Calendario SSS Instructivos Contacto OS [PERSON_NAME] Afil…" at bounding box center [360, 191] width 721 height 334
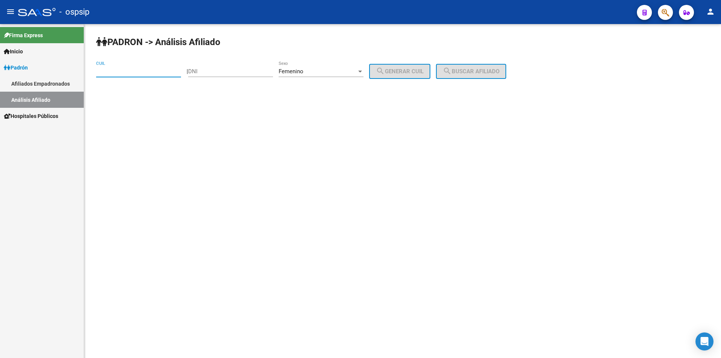
click at [313, 67] on div "Femenino Sexo" at bounding box center [321, 69] width 85 height 16
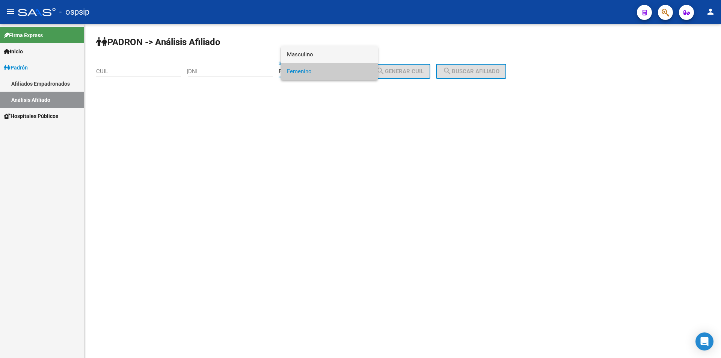
click at [310, 51] on span "Masculino" at bounding box center [329, 54] width 85 height 17
click at [241, 72] on input "DNI" at bounding box center [230, 71] width 85 height 7
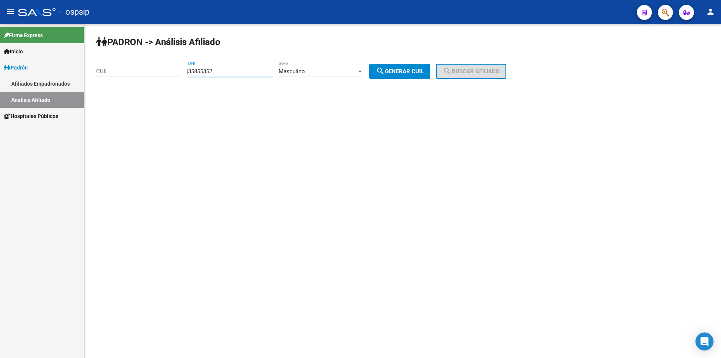
type input "35855352"
click at [419, 71] on span "search Generar CUIL" at bounding box center [400, 71] width 48 height 7
type input "20-35855352-5"
click at [478, 81] on div "[PERSON_NAME] -> Análisis Afiliado 20-35855352-5 CUIL | 35855352 DNI Masculino …" at bounding box center [402, 63] width 637 height 79
click at [478, 68] on button "search Buscar afiliado" at bounding box center [471, 71] width 70 height 15
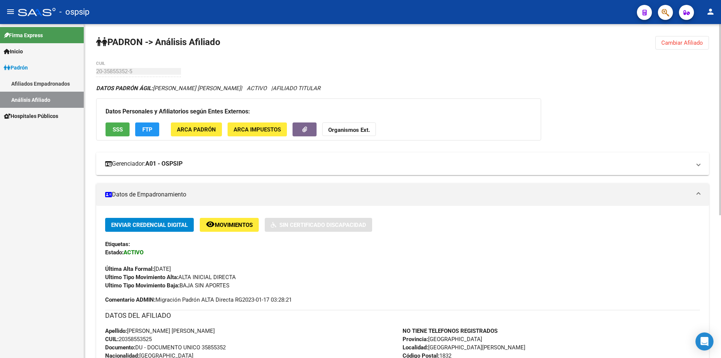
click at [265, 171] on mat-expansion-panel-header "Gerenciador: A01 - OSPSIP" at bounding box center [402, 164] width 613 height 23
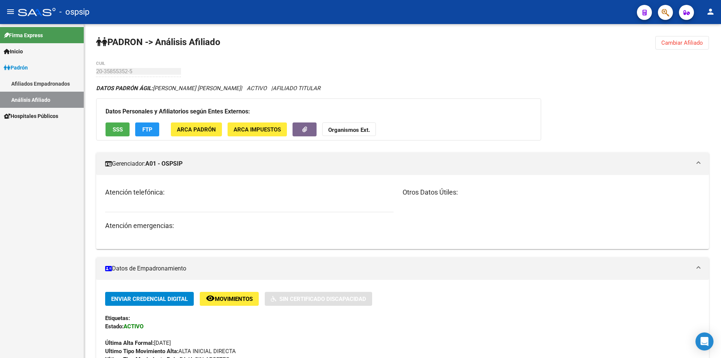
click at [33, 268] on div "Firma Express Inicio Calendario SSS Instructivos Contacto OS Padrón Afiliados E…" at bounding box center [42, 191] width 84 height 334
click at [296, 262] on mat-expansion-panel-header "Datos de Empadronamiento" at bounding box center [402, 268] width 613 height 23
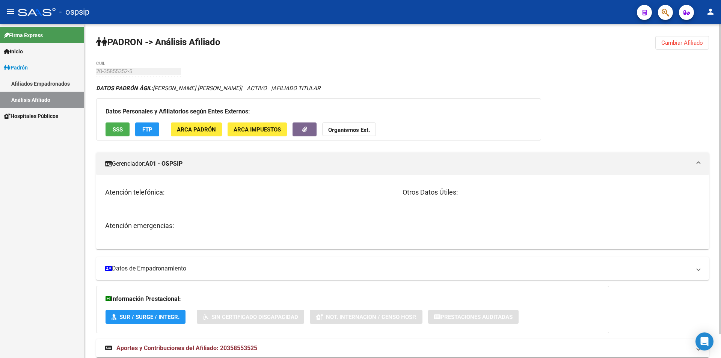
click at [251, 267] on mat-panel-title "Datos de Empadronamiento" at bounding box center [398, 269] width 586 height 8
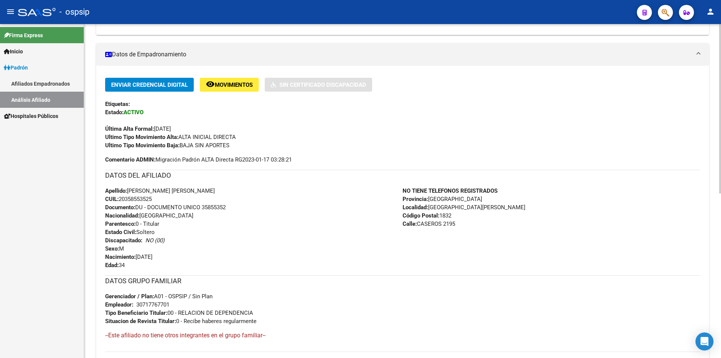
scroll to position [225, 0]
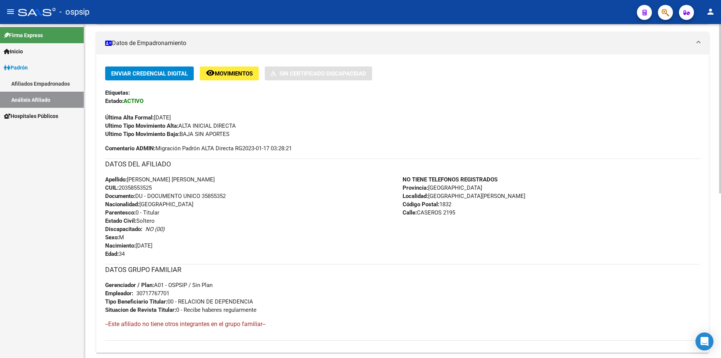
drag, startPoint x: 133, startPoint y: 281, endPoint x: 255, endPoint y: 283, distance: 122.1
click at [255, 283] on div "DATOS GRUPO FAMILIAR Gerenciador / Plan: A01 - OSPSIP / Sin Plan Empleador: 307…" at bounding box center [402, 289] width 595 height 50
click at [262, 283] on div "DATOS GRUPO FAMILIAR Gerenciador / Plan: A01 - OSPSIP / Sin Plan Empleador: 307…" at bounding box center [402, 289] width 595 height 50
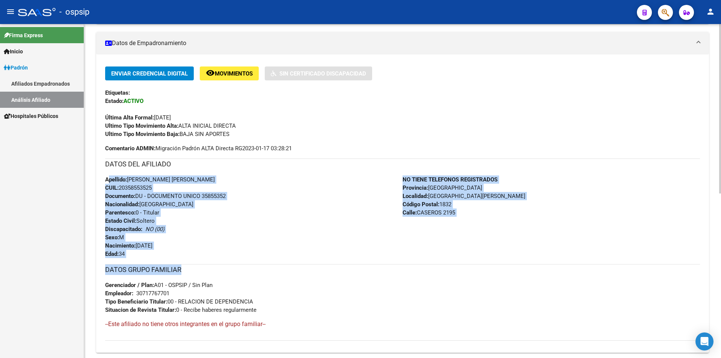
drag, startPoint x: 109, startPoint y: 179, endPoint x: 243, endPoint y: 268, distance: 160.8
click at [243, 268] on div "Enviar Credencial Digital remove_red_eye Movimientos Sin Certificado Discapacid…" at bounding box center [402, 204] width 595 height 274
click at [246, 263] on div "Enviar Credencial Digital remove_red_eye Movimientos Sin Certificado Discapacid…" at bounding box center [402, 204] width 595 height 274
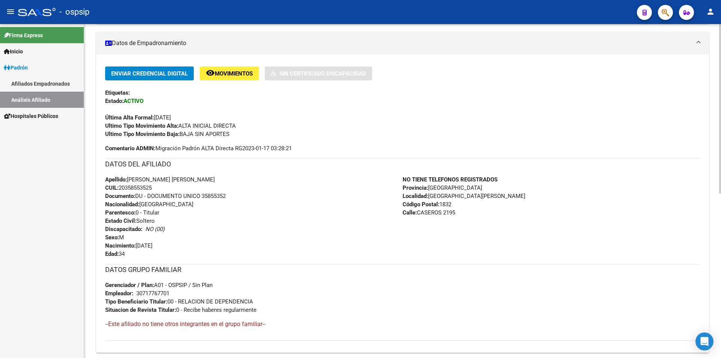
drag, startPoint x: 125, startPoint y: 177, endPoint x: 230, endPoint y: 247, distance: 125.5
click at [230, 247] on div "Apellido: [PERSON_NAME] [PERSON_NAME] CUIL: 20358553525 Documento: DU - DOCUMEN…" at bounding box center [254, 216] width 298 height 83
click at [224, 243] on div "Apellido: [PERSON_NAME] [PERSON_NAME] CUIL: 20358553525 Documento: DU - DOCUMEN…" at bounding box center [254, 216] width 298 height 83
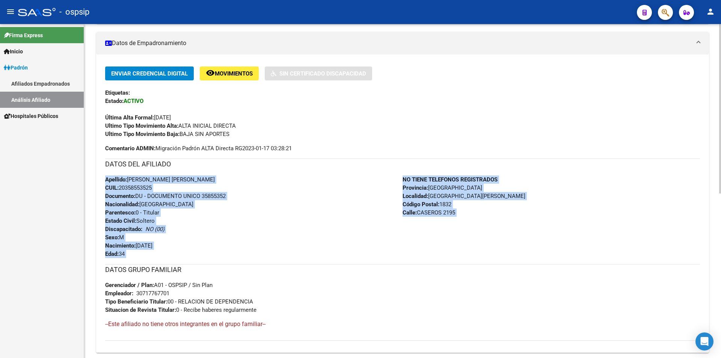
drag, startPoint x: 105, startPoint y: 180, endPoint x: 227, endPoint y: 259, distance: 145.0
click at [227, 261] on div "Enviar Credencial Digital remove_red_eye Movimientos Sin Certificado Discapacid…" at bounding box center [402, 204] width 595 height 274
click at [227, 256] on div "Apellido: [PERSON_NAME] [PERSON_NAME] CUIL: 20358553525 Documento: DU - DOCUMEN…" at bounding box center [254, 216] width 298 height 83
click at [237, 233] on div "Apellido: [PERSON_NAME] [PERSON_NAME] CUIL: 20358553525 Documento: DU - DOCUMEN…" at bounding box center [254, 216] width 298 height 83
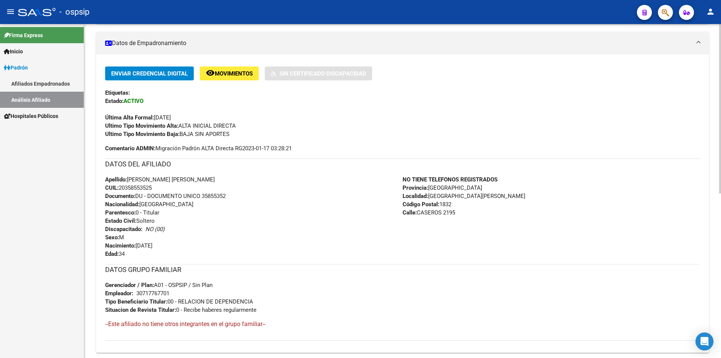
drag, startPoint x: 401, startPoint y: 175, endPoint x: 488, endPoint y: 216, distance: 97.2
click at [488, 216] on div "DATOS DEL AFILIADO Apellido: [PERSON_NAME] [PERSON_NAME] CUIL: 20358553525 Docu…" at bounding box center [402, 209] width 595 height 100
click at [314, 206] on div "Apellido: [PERSON_NAME] [PERSON_NAME] CUIL: 20358553525 Documento: DU - DOCUMEN…" at bounding box center [254, 216] width 298 height 83
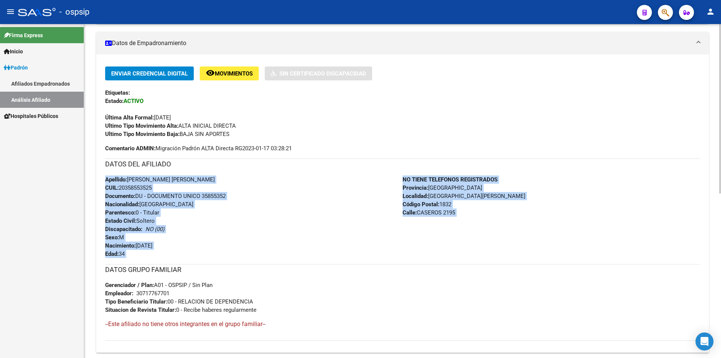
drag, startPoint x: 104, startPoint y: 178, endPoint x: 221, endPoint y: 259, distance: 142.5
click at [221, 259] on div "Enviar Credencial Digital remove_red_eye Movimientos Sin Certificado Discapacid…" at bounding box center [402, 207] width 613 height 280
click at [254, 245] on div "Apellido: [PERSON_NAME] [PERSON_NAME] CUIL: 20358553525 Documento: DU - DOCUMEN…" at bounding box center [254, 216] width 298 height 83
click at [448, 239] on div "NO TIENE TELEFONOS REGISTRADOS Provincia: [GEOGRAPHIC_DATA] Localidad: [GEOGRAP…" at bounding box center [552, 216] width 298 height 83
click at [279, 199] on div "Apellido: [PERSON_NAME] [PERSON_NAME] CUIL: 20358553525 Documento: DU - DOCUMEN…" at bounding box center [254, 216] width 298 height 83
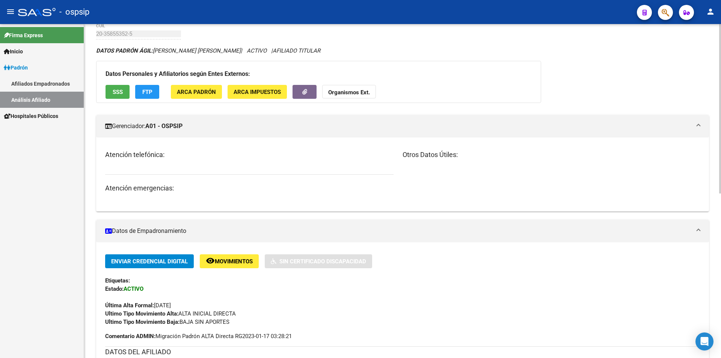
scroll to position [0, 0]
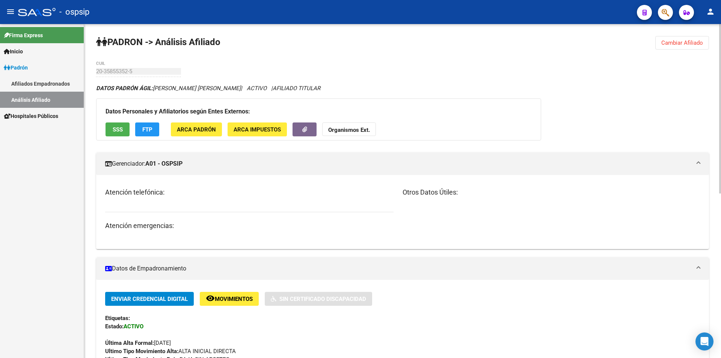
click at [698, 39] on button "Cambiar Afiliado" at bounding box center [683, 43] width 54 height 14
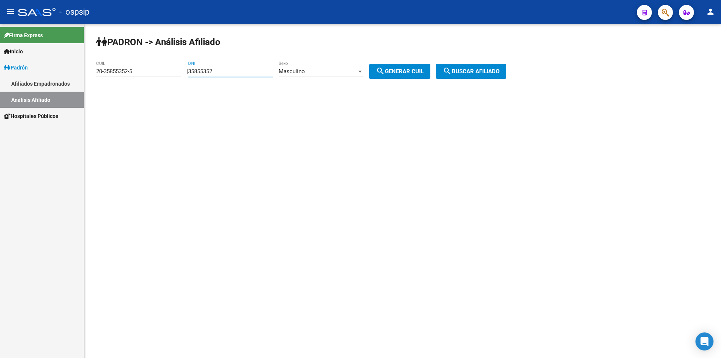
drag, startPoint x: 253, startPoint y: 69, endPoint x: 171, endPoint y: 67, distance: 82.3
click at [136, 75] on app-analisis-afiliado "[PERSON_NAME] -> Análisis Afiliado 20-35855352-5 CUIL | 35855352 DNI Masculino …" at bounding box center [304, 71] width 416 height 7
drag, startPoint x: 151, startPoint y: 69, endPoint x: 8, endPoint y: 76, distance: 143.3
click at [8, 76] on mat-sidenav-container "Firma Express Inicio Calendario SSS Instructivos Contacto OS [PERSON_NAME] Afil…" at bounding box center [360, 191] width 721 height 334
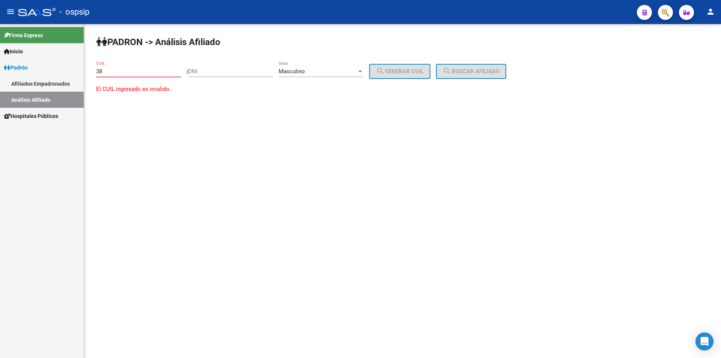
type input "3"
click at [215, 72] on input "DNI" at bounding box center [230, 71] width 85 height 7
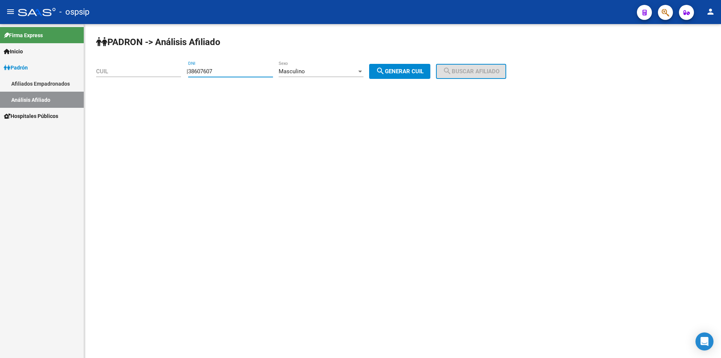
type input "38607607"
click at [402, 67] on button "search Generar CUIL" at bounding box center [399, 71] width 61 height 15
type input "20-38607607-4"
click at [491, 71] on span "search Buscar afiliado" at bounding box center [471, 71] width 57 height 7
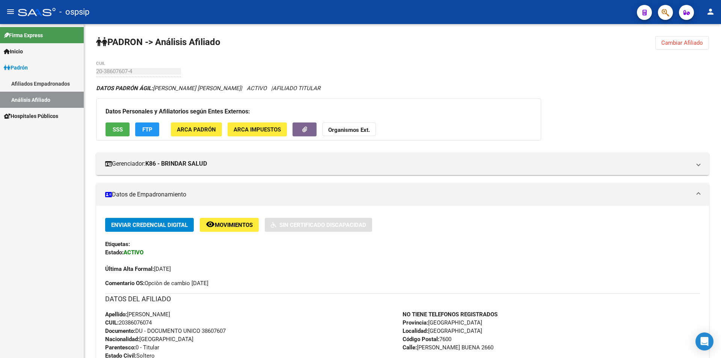
click at [54, 96] on link "Análisis Afiliado" at bounding box center [42, 100] width 84 height 16
click at [47, 98] on link "Análisis Afiliado" at bounding box center [42, 100] width 84 height 16
click at [688, 42] on span "Cambiar Afiliado" at bounding box center [683, 42] width 42 height 7
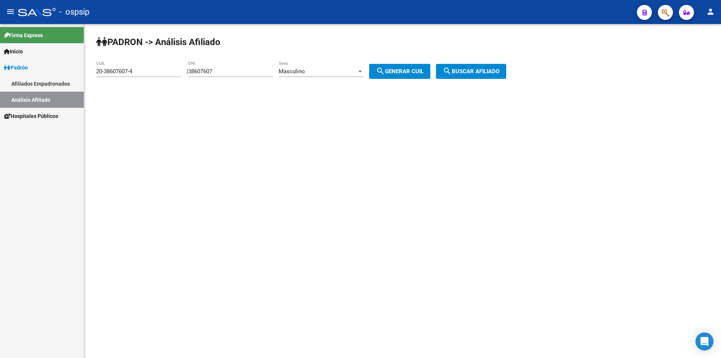
drag, startPoint x: 333, startPoint y: 191, endPoint x: 316, endPoint y: 166, distance: 30.4
click at [333, 191] on mat-sidenav-content "[PERSON_NAME] -> Análisis Afiliado 20-38607607-4 CUIL | 38607607 DNI Masculino …" at bounding box center [402, 191] width 637 height 334
click at [242, 73] on input "38607607" at bounding box center [230, 71] width 85 height 7
click at [416, 69] on span "search Generar CUIL" at bounding box center [400, 71] width 48 height 7
click at [479, 65] on button "search Buscar afiliado" at bounding box center [471, 71] width 70 height 15
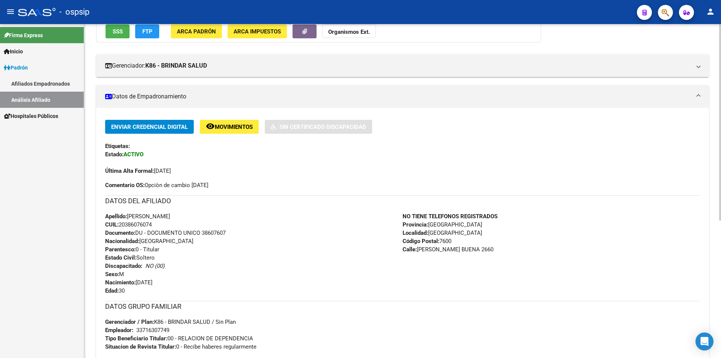
scroll to position [113, 0]
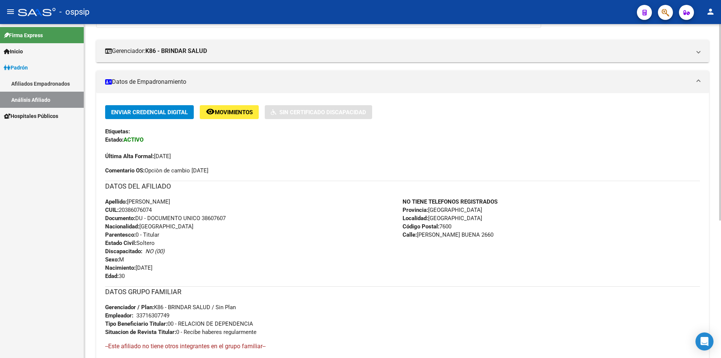
click at [262, 207] on div "Apellido: [PERSON_NAME]: 20386076074 Documento: DU - DOCUMENTO UNICO 38607607 N…" at bounding box center [254, 239] width 298 height 83
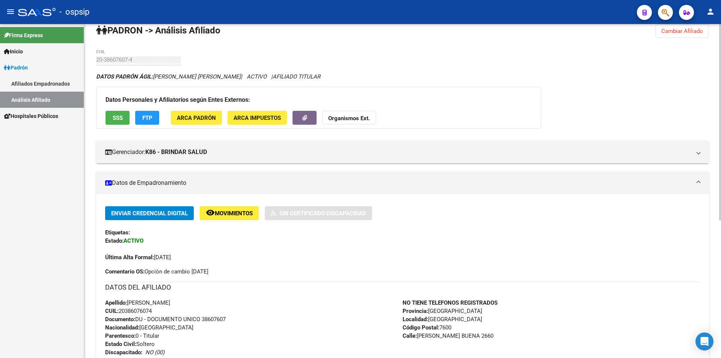
scroll to position [0, 0]
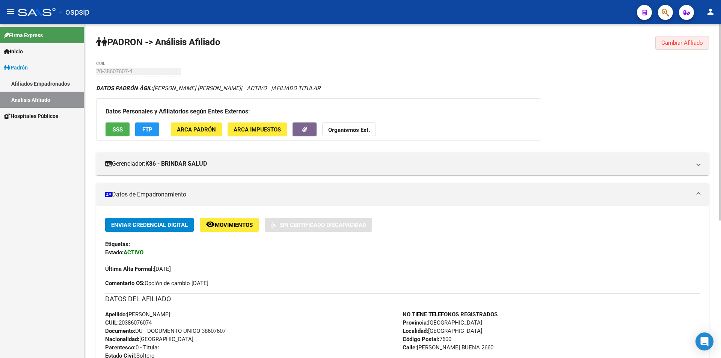
click at [687, 42] on span "Cambiar Afiliado" at bounding box center [683, 42] width 42 height 7
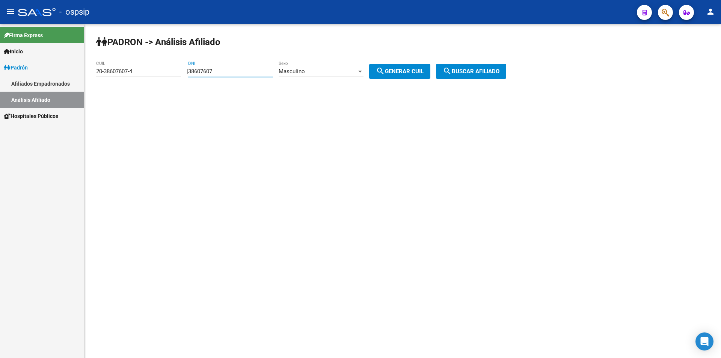
drag, startPoint x: 232, startPoint y: 70, endPoint x: 9, endPoint y: 81, distance: 223.1
click at [73, 84] on mat-sidenav-container "Firma Express Inicio Calendario SSS Instructivos Contacto OS [PERSON_NAME] Afil…" at bounding box center [360, 191] width 721 height 334
drag, startPoint x: 137, startPoint y: 68, endPoint x: 0, endPoint y: 74, distance: 137.3
click at [0, 74] on mat-sidenav-container "Firma Express Inicio Calendario SSS Instructivos Contacto OS [PERSON_NAME] Afil…" at bounding box center [360, 191] width 721 height 334
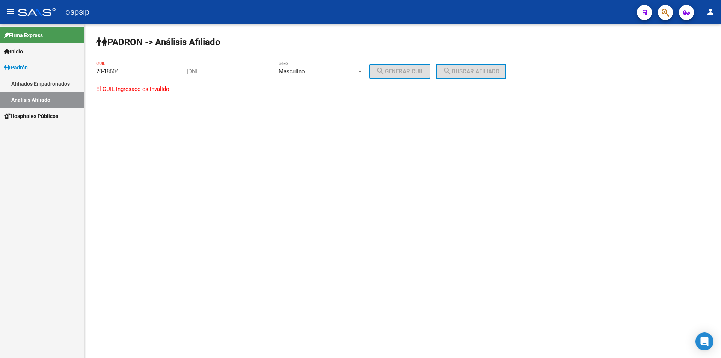
type input "20-186048"
drag, startPoint x: 147, startPoint y: 68, endPoint x: 32, endPoint y: 87, distance: 116.5
click at [0, 92] on mat-sidenav-container "Firma Express Inicio Calendario SSS Instructivos Contacto OS [PERSON_NAME] Afil…" at bounding box center [360, 191] width 721 height 334
click at [224, 68] on div "DNI" at bounding box center [230, 69] width 85 height 16
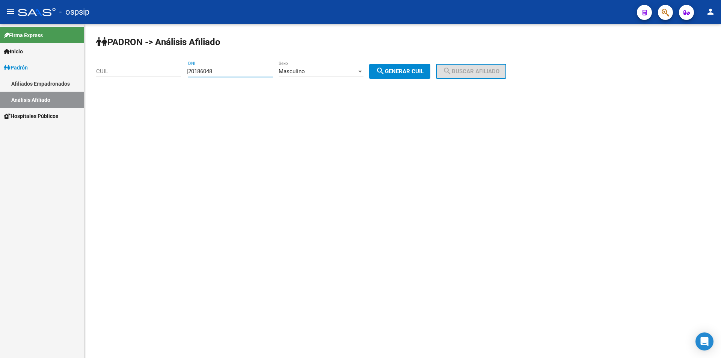
type input "20186048"
click at [420, 69] on span "search Generar CUIL" at bounding box center [400, 71] width 48 height 7
click at [493, 73] on span "search Buscar afiliado" at bounding box center [471, 71] width 57 height 7
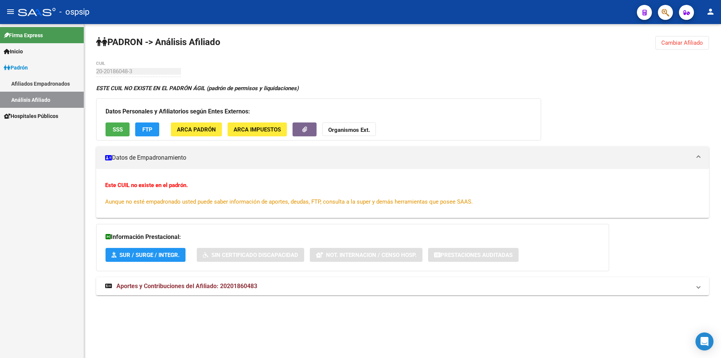
click at [686, 39] on button "Cambiar Afiliado" at bounding box center [683, 43] width 54 height 14
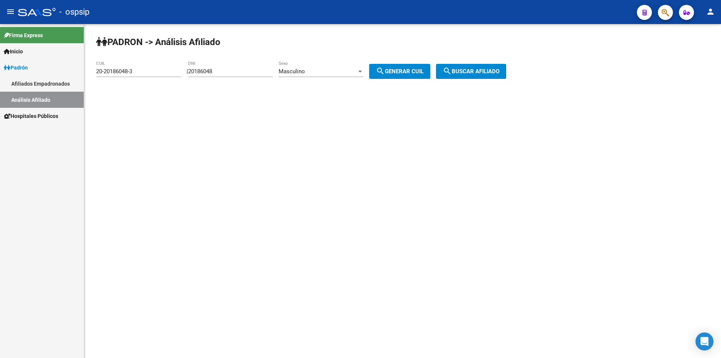
click at [293, 64] on div "Masculino Sexo" at bounding box center [321, 69] width 85 height 16
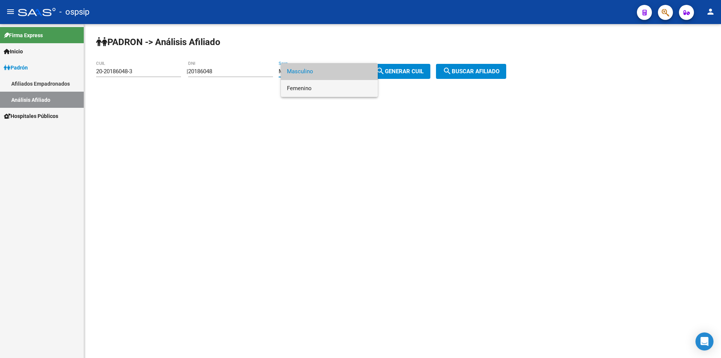
click at [297, 86] on span "Femenino" at bounding box center [329, 88] width 85 height 17
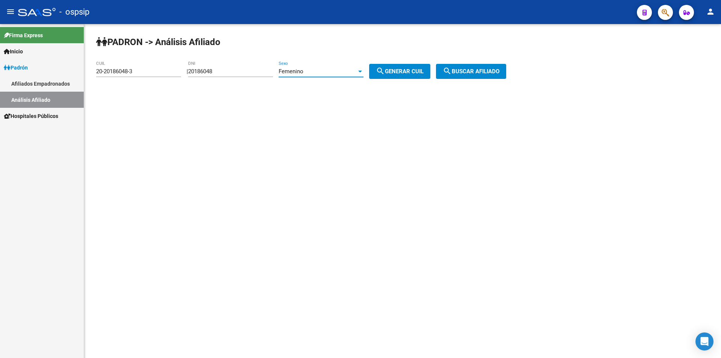
click at [397, 74] on span "search Generar CUIL" at bounding box center [400, 71] width 48 height 7
type input "27-20186048-8"
click at [473, 68] on button "search Buscar afiliado" at bounding box center [471, 71] width 70 height 15
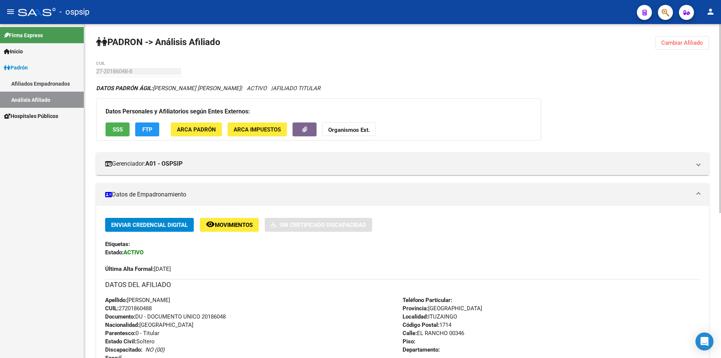
click at [671, 41] on span "Cambiar Afiliado" at bounding box center [683, 42] width 42 height 7
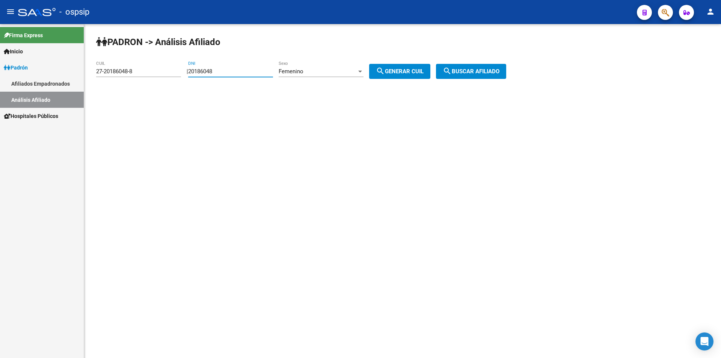
drag, startPoint x: 254, startPoint y: 74, endPoint x: 149, endPoint y: 71, distance: 104.5
click at [150, 73] on app-analisis-afiliado "[PERSON_NAME] -> Análisis Afiliado 27-20186048-8 CUIL | 20186048 DNI Femenino S…" at bounding box center [304, 71] width 416 height 7
drag, startPoint x: 145, startPoint y: 69, endPoint x: 32, endPoint y: 73, distance: 113.5
click at [32, 73] on mat-sidenav-container "Firma Express Inicio Calendario SSS Instructivos Contacto OS [PERSON_NAME] Afil…" at bounding box center [360, 191] width 721 height 334
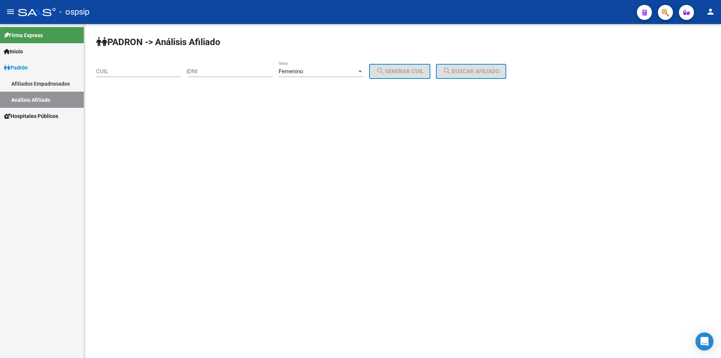
click at [313, 64] on div "Femenino Sexo" at bounding box center [321, 69] width 85 height 16
click at [309, 54] on span "Masculino" at bounding box center [329, 54] width 85 height 17
click at [227, 67] on div "DNI" at bounding box center [230, 69] width 85 height 16
type input "22614256"
click at [385, 73] on mat-icon "search" at bounding box center [380, 71] width 9 height 9
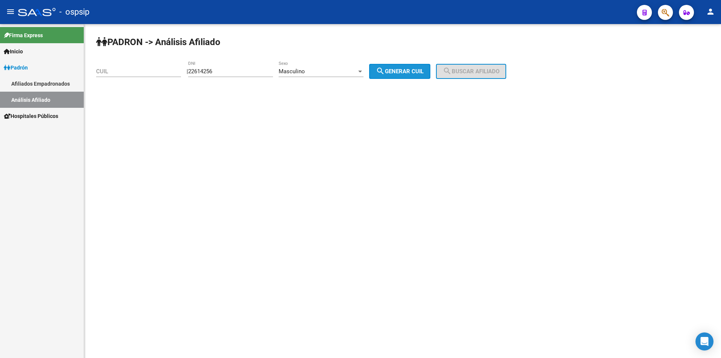
type input "20-22614256-9"
click at [469, 72] on span "search Buscar afiliado" at bounding box center [471, 71] width 57 height 7
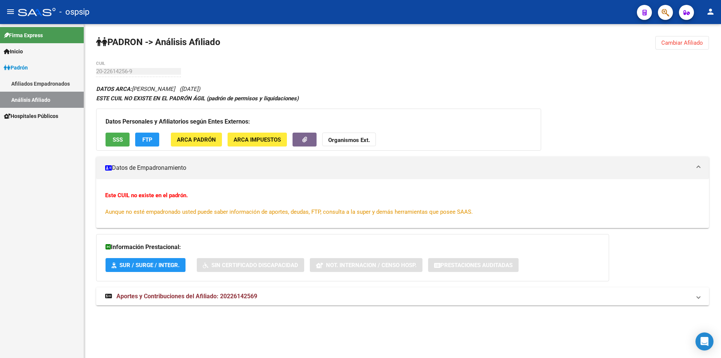
click at [683, 43] on span "Cambiar Afiliado" at bounding box center [683, 42] width 42 height 7
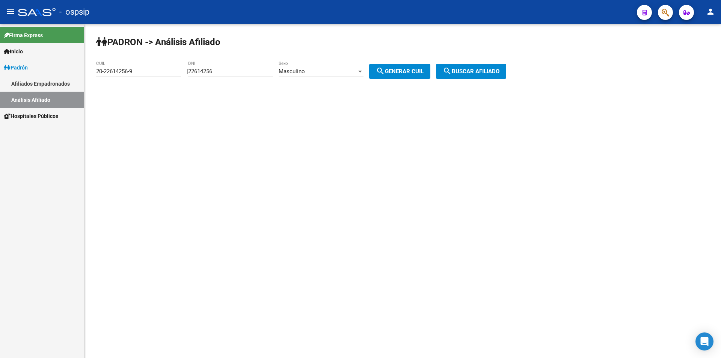
click at [334, 68] on div "Masculino Sexo" at bounding box center [321, 69] width 85 height 16
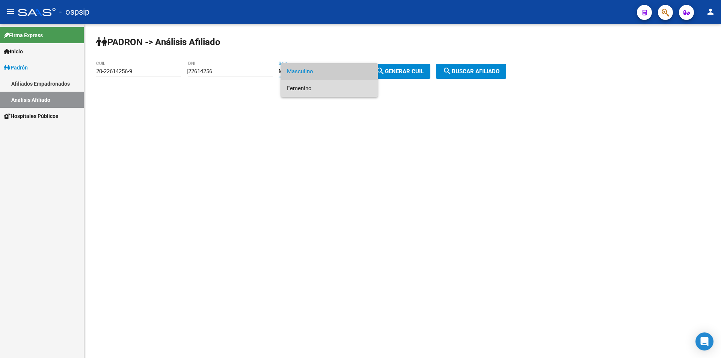
click at [333, 84] on span "Femenino" at bounding box center [329, 88] width 85 height 17
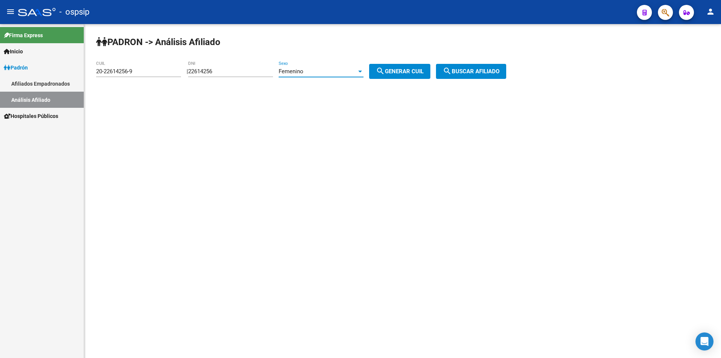
drag, startPoint x: 242, startPoint y: 70, endPoint x: 146, endPoint y: 72, distance: 96.2
click at [146, 72] on app-analisis-afiliado "[PERSON_NAME] -> Análisis Afiliado 20-22614256-9 CUIL | 22614256 DNI Femenino S…" at bounding box center [304, 71] width 416 height 7
drag, startPoint x: 150, startPoint y: 69, endPoint x: 0, endPoint y: 65, distance: 150.3
click at [0, 65] on mat-sidenav-container "Firma Express Inicio Calendario SSS Instructivos Contacto OS [PERSON_NAME] Afil…" at bounding box center [360, 191] width 721 height 334
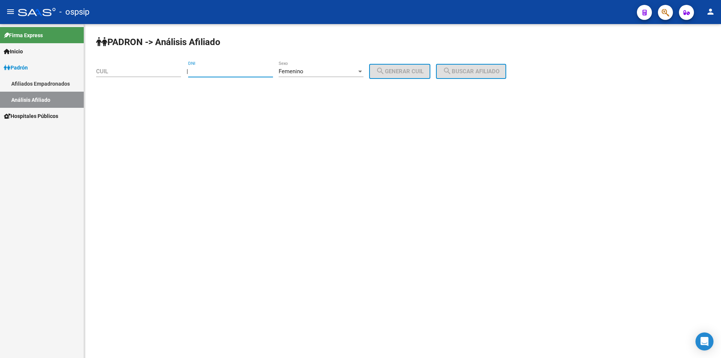
click at [237, 69] on input "DNI" at bounding box center [230, 71] width 85 height 7
type input "21115990"
drag, startPoint x: 389, startPoint y: 68, endPoint x: 435, endPoint y: 65, distance: 46.3
click at [385, 68] on mat-icon "search" at bounding box center [380, 71] width 9 height 9
type input "27-21115990-7"
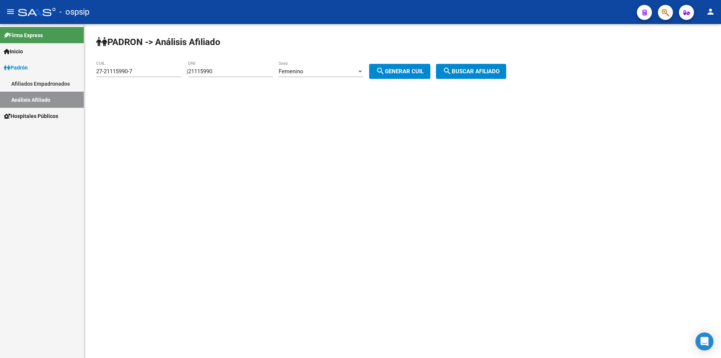
click at [473, 62] on div "[PERSON_NAME] -> Análisis Afiliado 27-21115990-7 CUIL | 21115990 DNI Femenino S…" at bounding box center [402, 63] width 637 height 79
click at [475, 70] on span "search Buscar afiliado" at bounding box center [471, 71] width 57 height 7
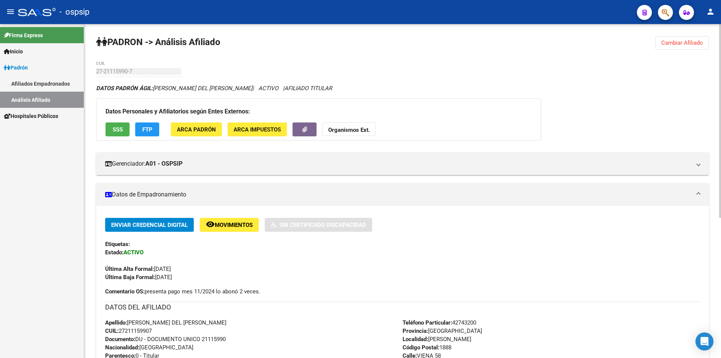
click at [668, 40] on span "Cambiar Afiliado" at bounding box center [683, 42] width 42 height 7
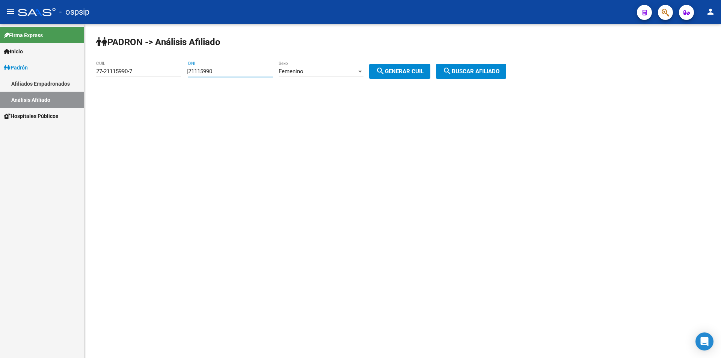
drag, startPoint x: 260, startPoint y: 72, endPoint x: 132, endPoint y: 77, distance: 127.8
click at [132, 75] on app-analisis-afiliado "[PERSON_NAME] -> Análisis Afiliado 27-21115990-7 CUIL | 21115990 DNI Femenino S…" at bounding box center [304, 71] width 416 height 7
drag, startPoint x: 143, startPoint y: 69, endPoint x: 99, endPoint y: 64, distance: 43.8
click at [45, 69] on mat-sidenav-container "Firma Express Inicio Calendario SSS Instructivos Contacto OS [PERSON_NAME] Afil…" at bounding box center [360, 191] width 721 height 334
click at [237, 69] on input "DNI" at bounding box center [230, 71] width 85 height 7
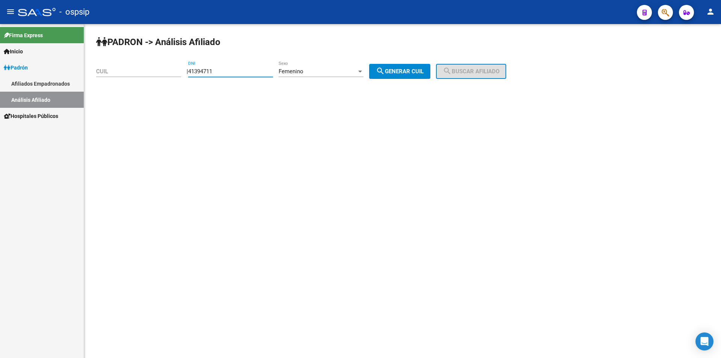
type input "41394711"
click at [391, 66] on button "search Generar CUIL" at bounding box center [399, 71] width 61 height 15
type input "27-41394711-7"
click at [464, 72] on span "search Buscar afiliado" at bounding box center [471, 71] width 57 height 7
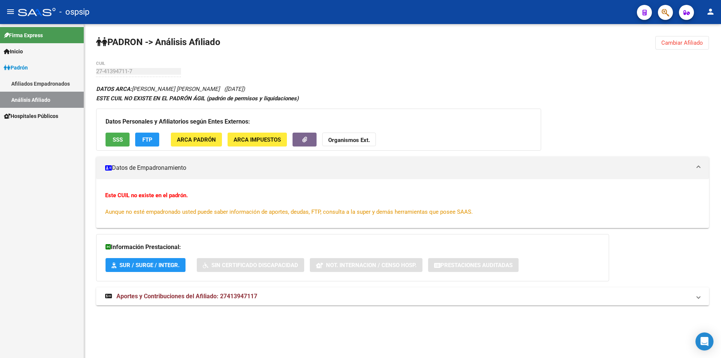
drag, startPoint x: 201, startPoint y: 88, endPoint x: 254, endPoint y: 87, distance: 52.6
click at [254, 88] on div "DATOS ARCA: [PERSON_NAME] [PERSON_NAME] ([DATE]) ESTE CUIL NO EXISTE EN EL [PER…" at bounding box center [402, 199] width 613 height 230
click at [255, 86] on div "DATOS ARCA: [PERSON_NAME] [PERSON_NAME] ([DATE]) ESTE CUIL NO EXISTE EN EL [PER…" at bounding box center [402, 199] width 613 height 230
drag, startPoint x: 248, startPoint y: 97, endPoint x: 315, endPoint y: 97, distance: 66.9
click at [315, 97] on div "ESTE CUIL NO EXISTE EN EL PADRÓN ÁGIL (padrón de permisos y liquidaciones)" at bounding box center [402, 98] width 613 height 8
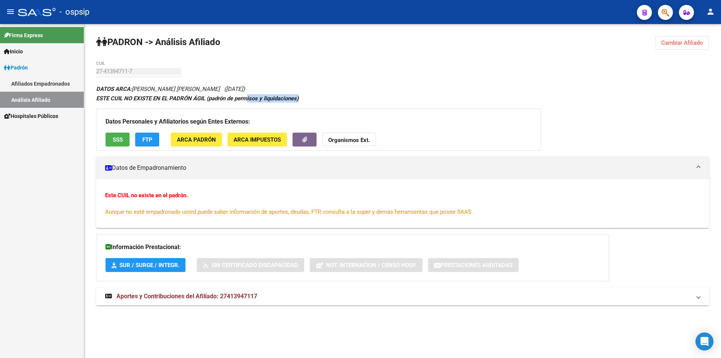
click at [316, 96] on div "ESTE CUIL NO EXISTE EN EL PADRÓN ÁGIL (padrón de permisos y liquidaciones)" at bounding box center [402, 98] width 613 height 8
drag, startPoint x: 188, startPoint y: 90, endPoint x: 235, endPoint y: 90, distance: 47.0
click at [235, 90] on icon "DATOS ARCA: [PERSON_NAME] [PERSON_NAME] ([DATE])" at bounding box center [170, 89] width 149 height 7
click at [240, 89] on span "([DATE])" at bounding box center [234, 89] width 21 height 7
click at [665, 39] on button "Cambiar Afiliado" at bounding box center [683, 43] width 54 height 14
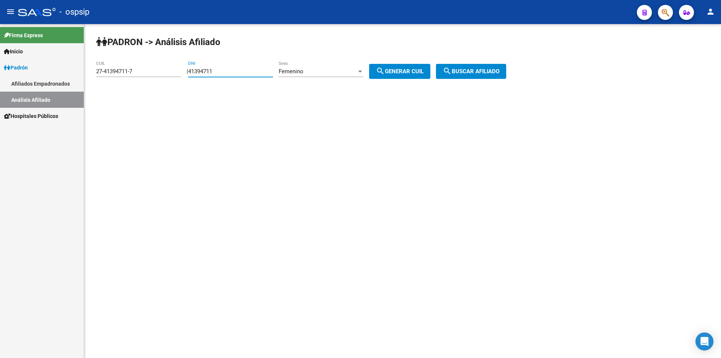
click at [233, 71] on input "41394711" at bounding box center [230, 71] width 85 height 7
drag, startPoint x: 253, startPoint y: 70, endPoint x: 149, endPoint y: 73, distance: 104.5
click at [149, 73] on app-analisis-afiliado "[PERSON_NAME] -> Análisis Afiliado 27-41394711-7 CUIL | 41394711 DNI Femenino S…" at bounding box center [304, 71] width 416 height 7
drag, startPoint x: 239, startPoint y: 73, endPoint x: 109, endPoint y: 72, distance: 130.0
click at [109, 72] on app-analisis-afiliado "[PERSON_NAME] -> Análisis Afiliado 27-41394711-7 CUIL | 41394711 DNI Femenino S…" at bounding box center [304, 71] width 416 height 7
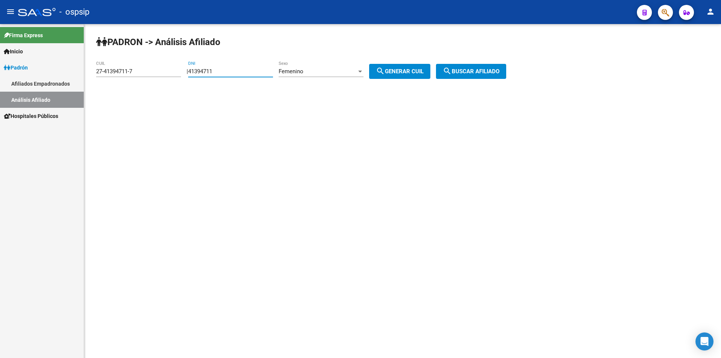
type input "27-41394711-7"
drag, startPoint x: 237, startPoint y: 73, endPoint x: 185, endPoint y: 77, distance: 52.1
click at [185, 77] on div "[PERSON_NAME] -> Análisis Afiliado 27-41394711-7 CUIL | 41394711 DNI Femenino S…" at bounding box center [402, 63] width 637 height 79
drag, startPoint x: 142, startPoint y: 73, endPoint x: 46, endPoint y: 79, distance: 96.4
click at [46, 79] on mat-sidenav-container "Firma Express Inicio Calendario SSS Instructivos Contacto OS [PERSON_NAME] Afil…" at bounding box center [360, 191] width 721 height 334
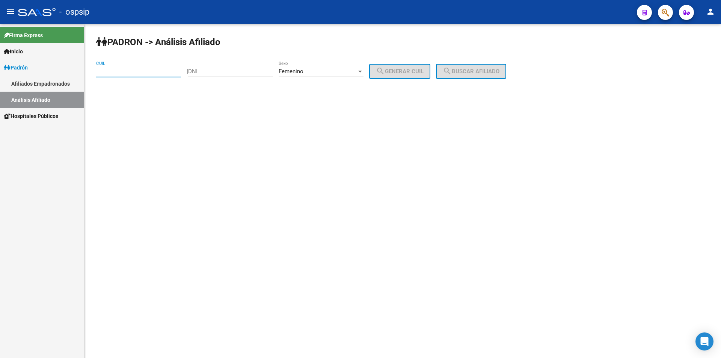
click at [364, 69] on div at bounding box center [360, 71] width 7 height 6
drag, startPoint x: 358, startPoint y: 122, endPoint x: 352, endPoint y: 116, distance: 9.0
click at [358, 122] on div at bounding box center [360, 179] width 721 height 358
click at [225, 71] on input "DNI" at bounding box center [230, 71] width 85 height 7
type input "17634424"
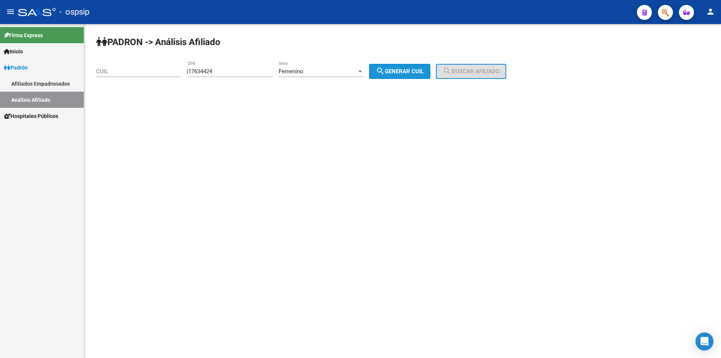
click at [398, 66] on button "search Generar CUIL" at bounding box center [399, 71] width 61 height 15
type input "27-17634424-0"
click at [476, 71] on span "search Buscar afiliado" at bounding box center [471, 71] width 57 height 7
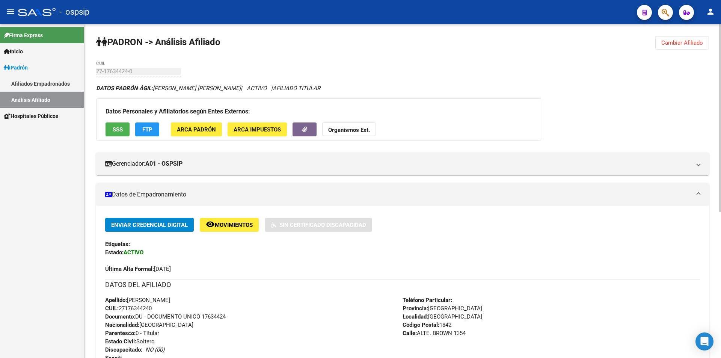
click at [689, 43] on span "Cambiar Afiliado" at bounding box center [683, 42] width 42 height 7
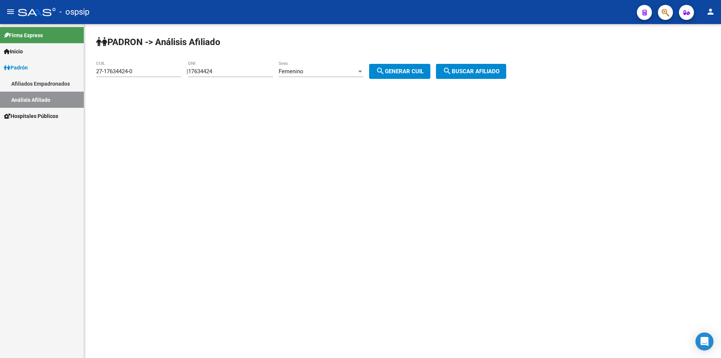
click at [309, 67] on div "Femenino Sexo" at bounding box center [321, 69] width 85 height 16
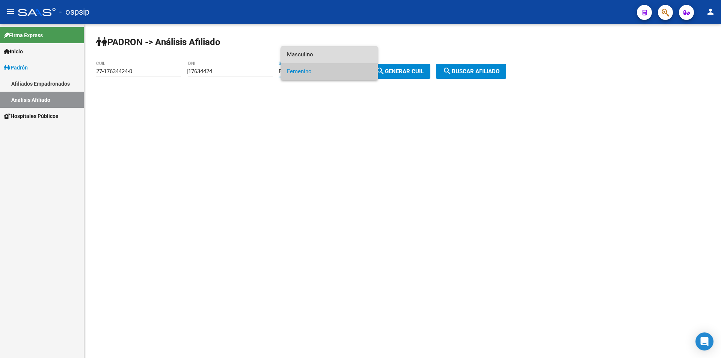
click at [312, 56] on span "Masculino" at bounding box center [329, 54] width 85 height 17
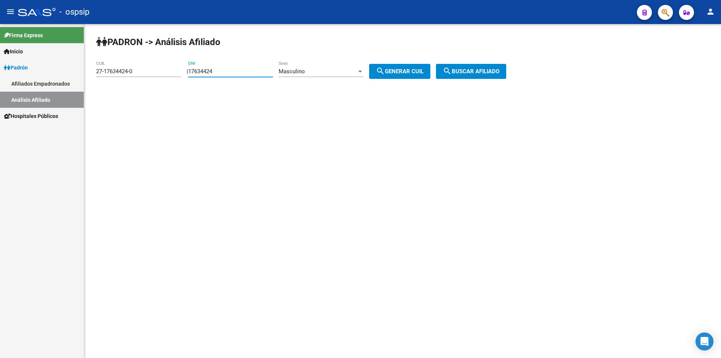
drag, startPoint x: 238, startPoint y: 69, endPoint x: 156, endPoint y: 82, distance: 82.6
click at [154, 75] on app-analisis-afiliado "[PERSON_NAME] -> Análisis Afiliado 27-17634424-0 CUIL | 17634424 DNI Masculino …" at bounding box center [304, 71] width 416 height 7
drag, startPoint x: 150, startPoint y: 69, endPoint x: 0, endPoint y: 80, distance: 150.3
click at [0, 80] on mat-sidenav-container "Firma Express Inicio Calendario SSS Instructivos Contacto OS [PERSON_NAME] Afil…" at bounding box center [360, 191] width 721 height 334
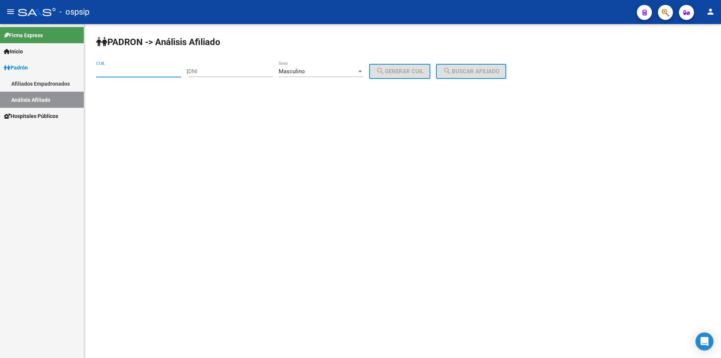
click at [237, 69] on input "DNI" at bounding box center [230, 71] width 85 height 7
type input "53517345"
click at [402, 70] on span "search Generar CUIL" at bounding box center [400, 71] width 48 height 7
type input "20-53517345-2"
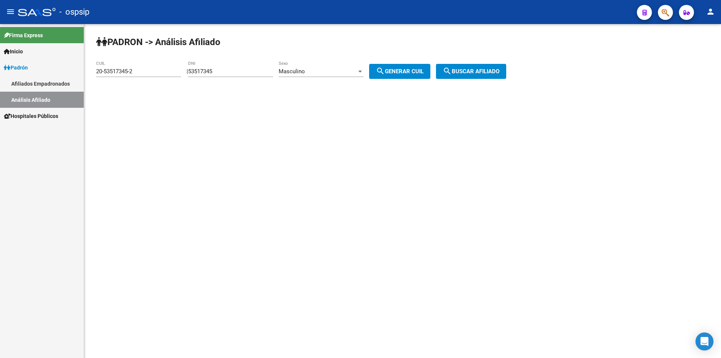
click at [481, 67] on button "search Buscar afiliado" at bounding box center [471, 71] width 70 height 15
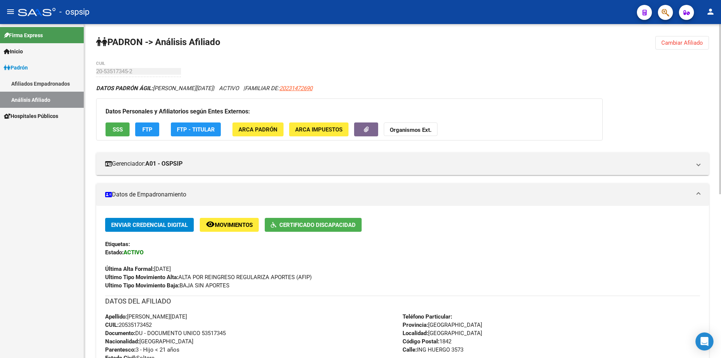
drag, startPoint x: 335, startPoint y: 51, endPoint x: 420, endPoint y: 45, distance: 85.1
click at [420, 45] on div "[PERSON_NAME] -> Análisis Afiliado Cambiar Afiliado 20-53517345-2 CUIL DATOS [P…" at bounding box center [402, 351] width 637 height 655
click at [376, 52] on div "[PERSON_NAME] -> Análisis Afiliado Cambiar Afiliado 20-53517345-2 CUIL DATOS [P…" at bounding box center [402, 351] width 637 height 655
drag, startPoint x: 412, startPoint y: 51, endPoint x: 433, endPoint y: 50, distance: 21.1
click at [433, 50] on div "[PERSON_NAME] -> Análisis Afiliado Cambiar Afiliado 20-53517345-2 CUIL DATOS [P…" at bounding box center [402, 351] width 637 height 655
